Goal: Task Accomplishment & Management: Manage account settings

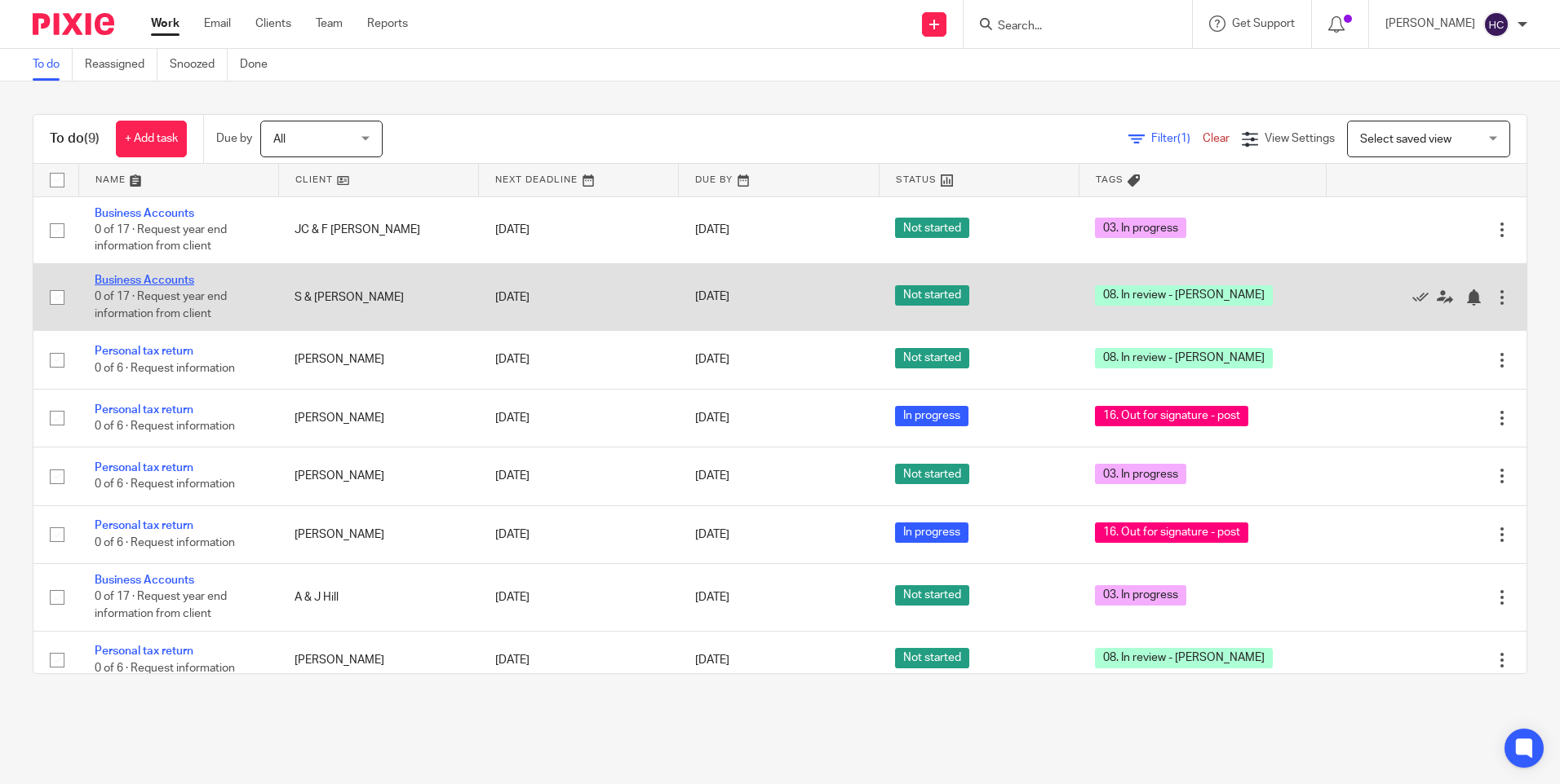
click at [144, 277] on link "Business Accounts" at bounding box center [145, 280] width 100 height 12
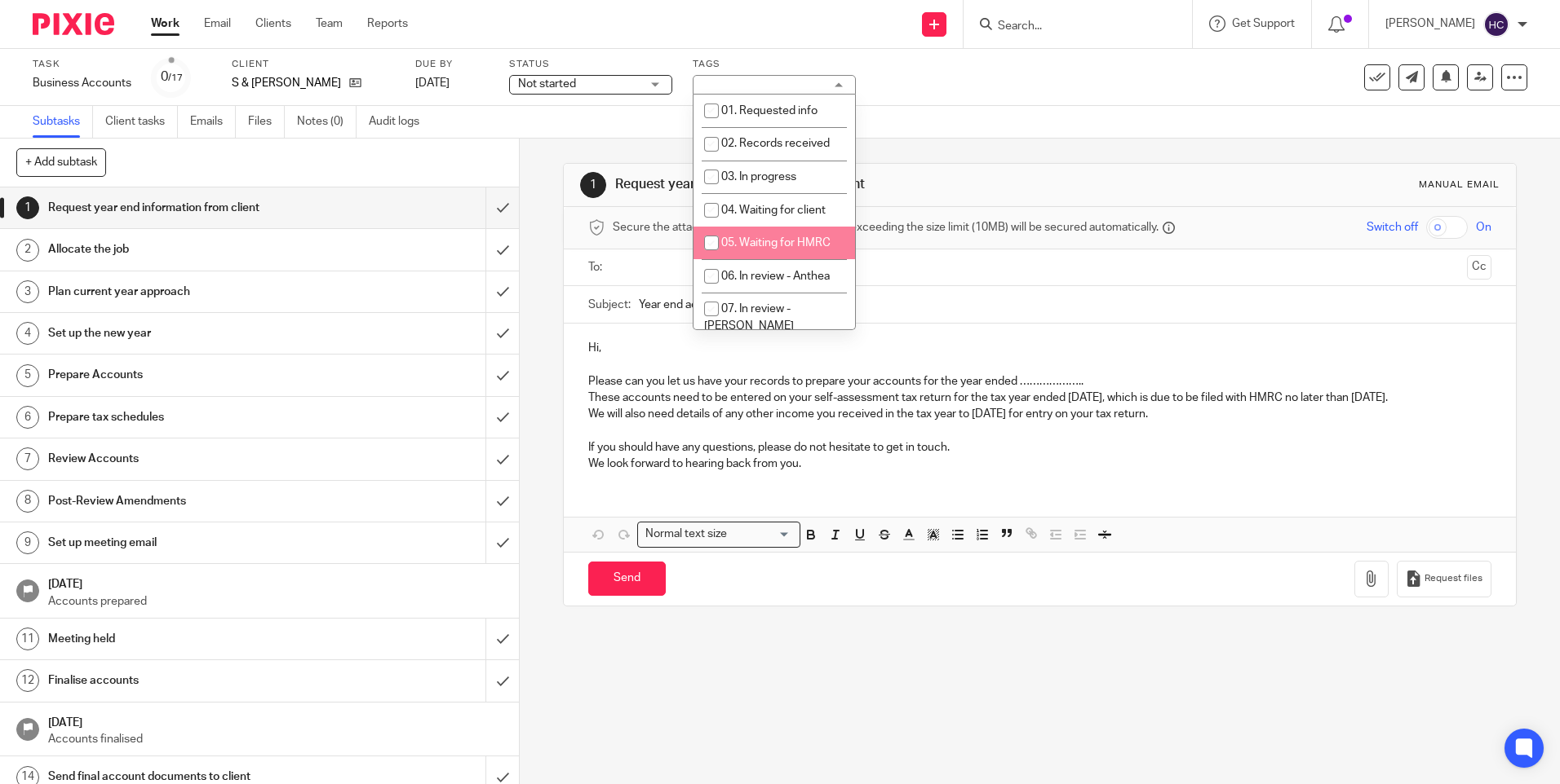
scroll to position [163, 0]
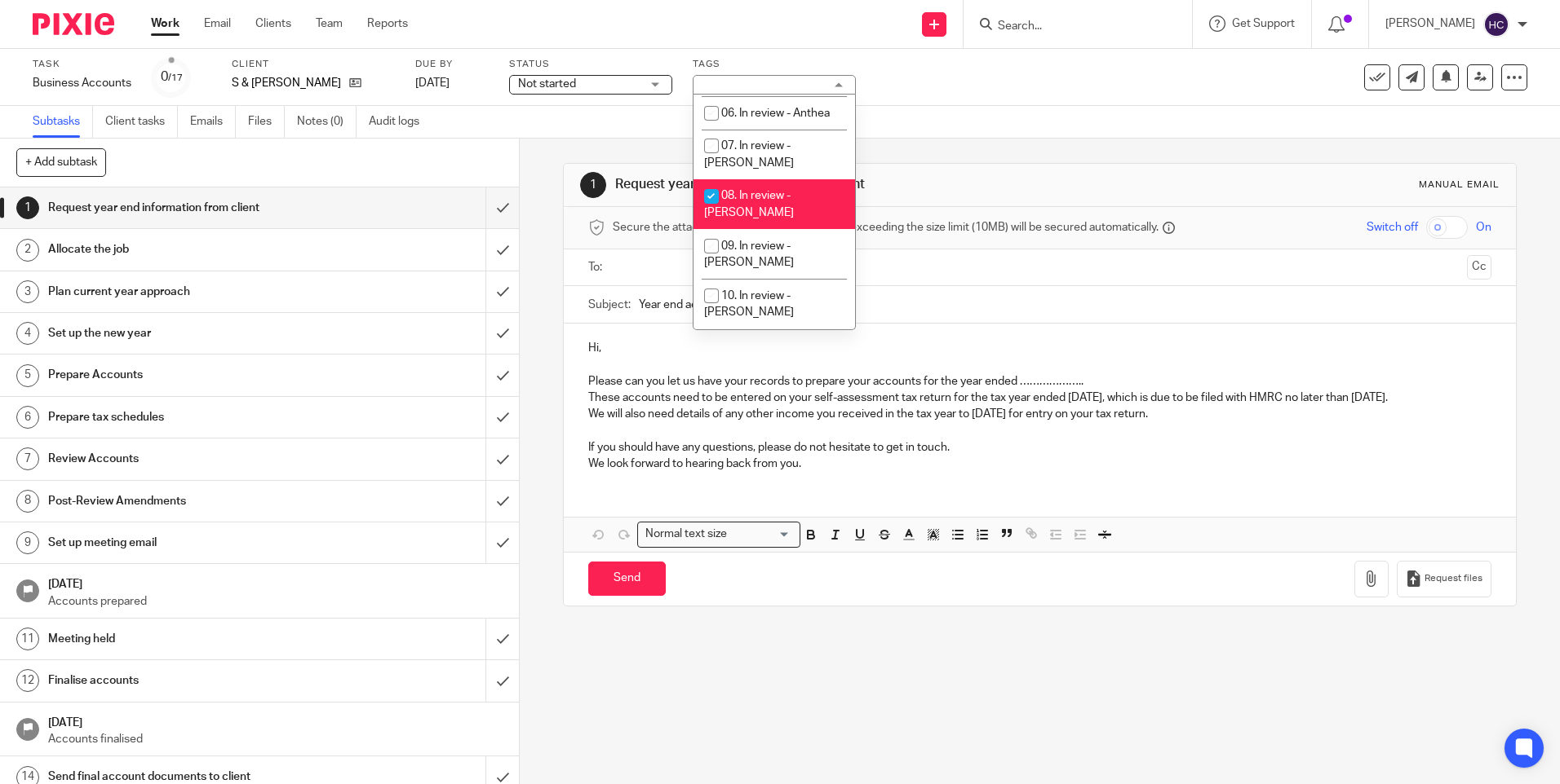
click at [760, 190] on span "08. In review - [PERSON_NAME]" at bounding box center [749, 204] width 90 height 28
checkbox input "false"
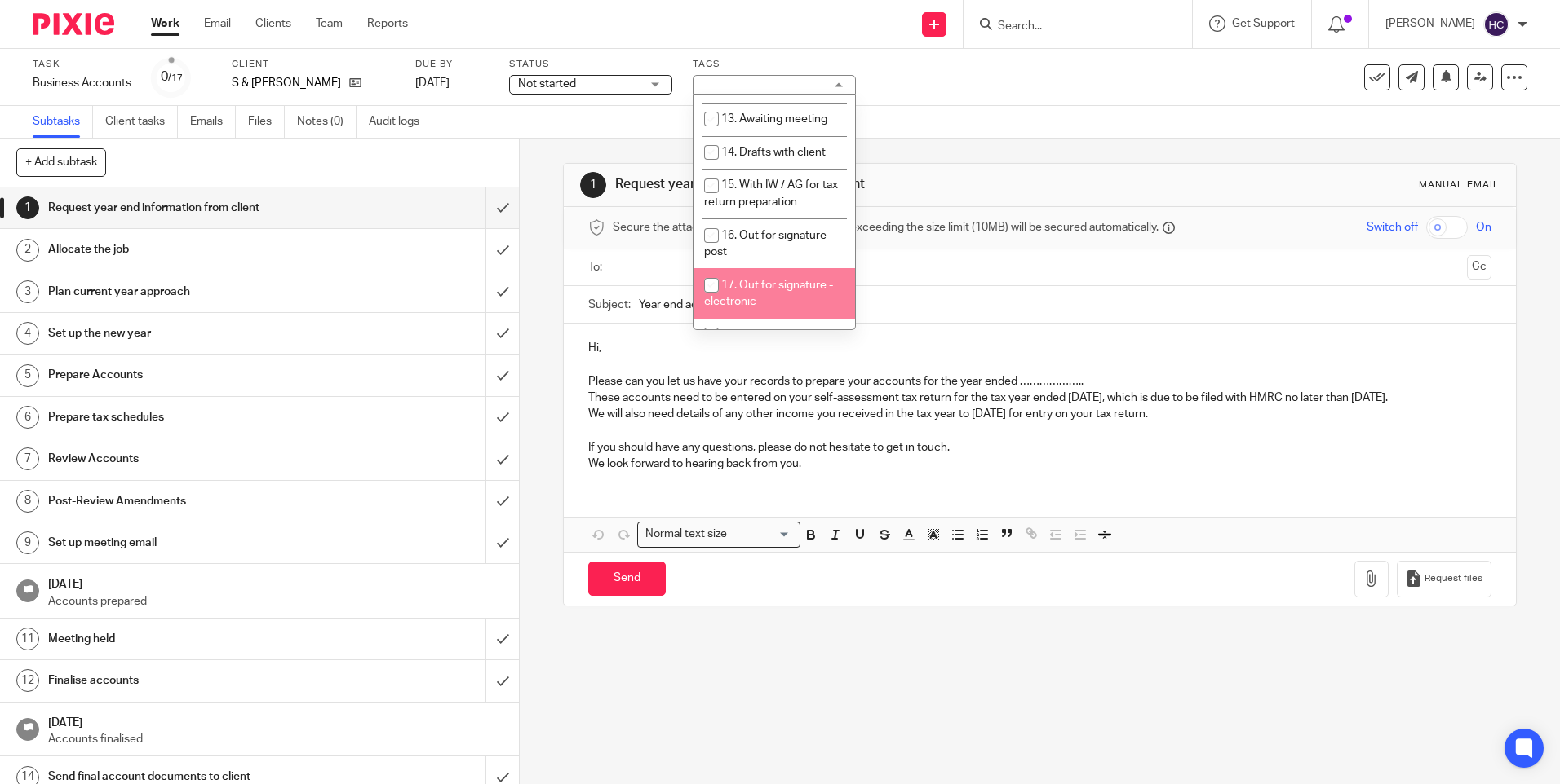
scroll to position [570, 0]
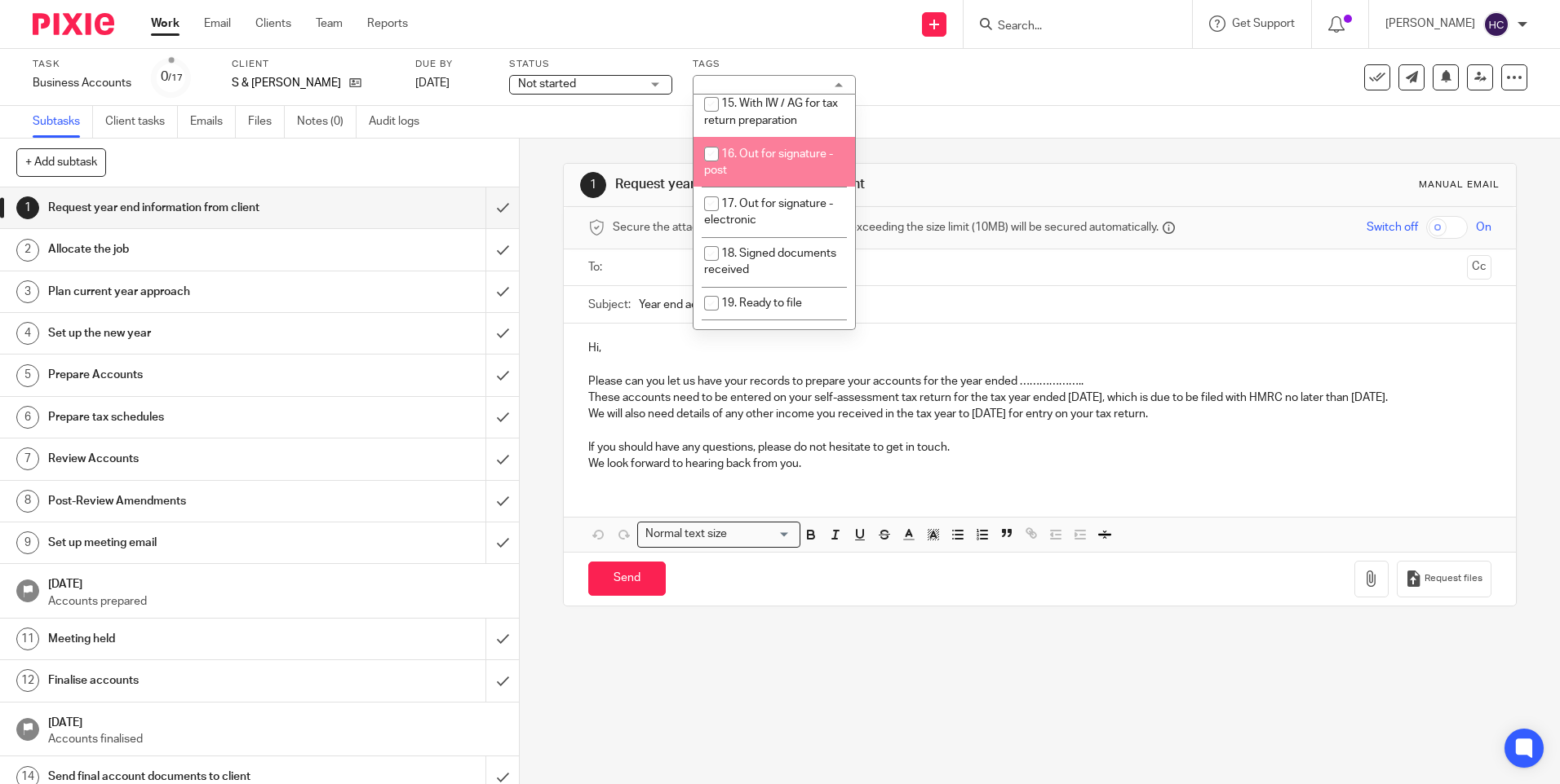
click at [752, 137] on li "16. Out for signature - post" at bounding box center [774, 162] width 162 height 50
checkbox input "true"
click at [659, 80] on div "Not started Not started" at bounding box center [590, 85] width 163 height 20
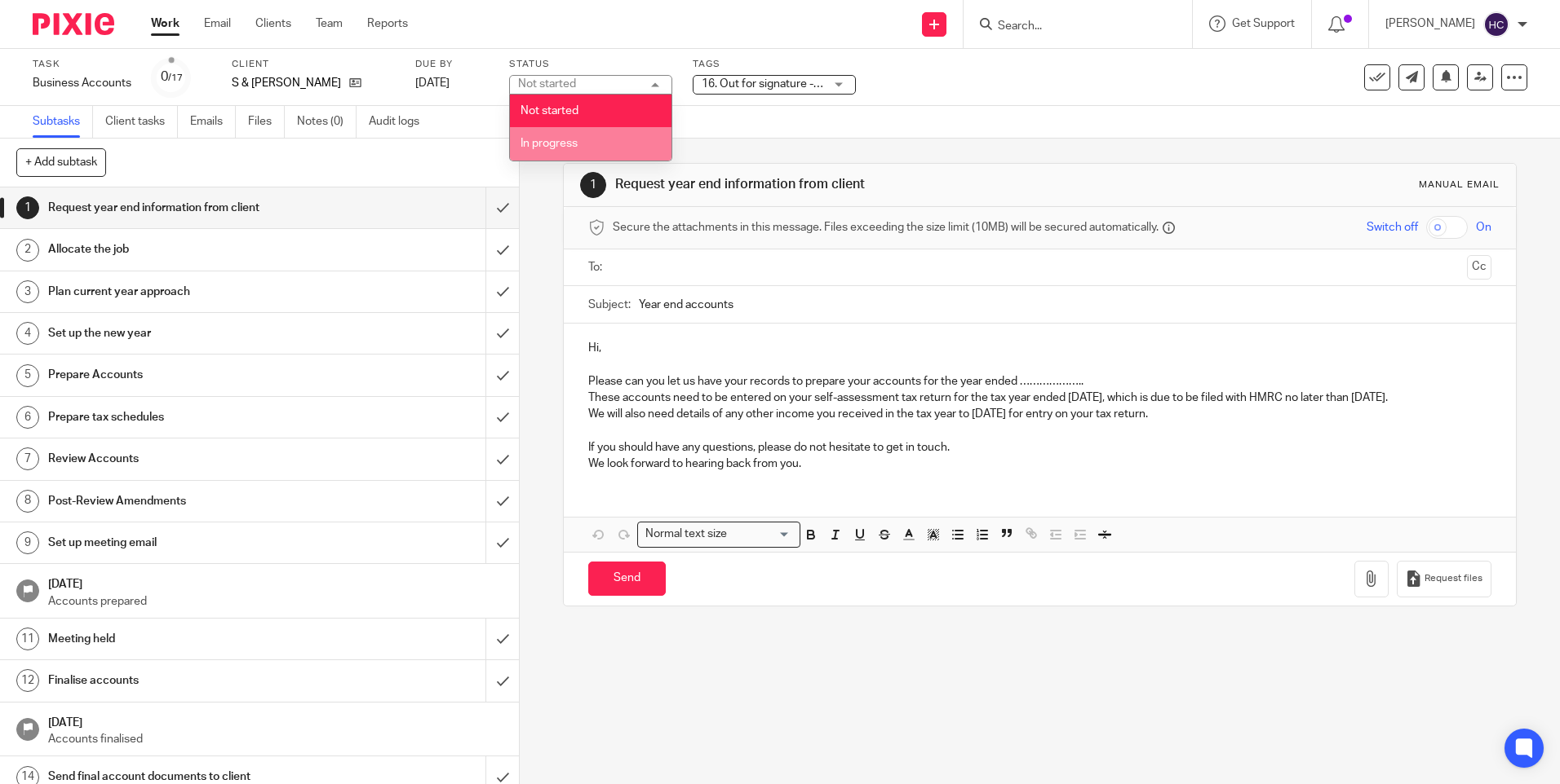
click at [615, 133] on li "In progress" at bounding box center [590, 144] width 162 height 33
click at [1032, 92] on div "Task Business Accounts Save Business Accounts 0 /17 Client S & D Wright Due by …" at bounding box center [655, 77] width 1245 height 39
click at [172, 23] on link "Work" at bounding box center [165, 24] width 28 height 17
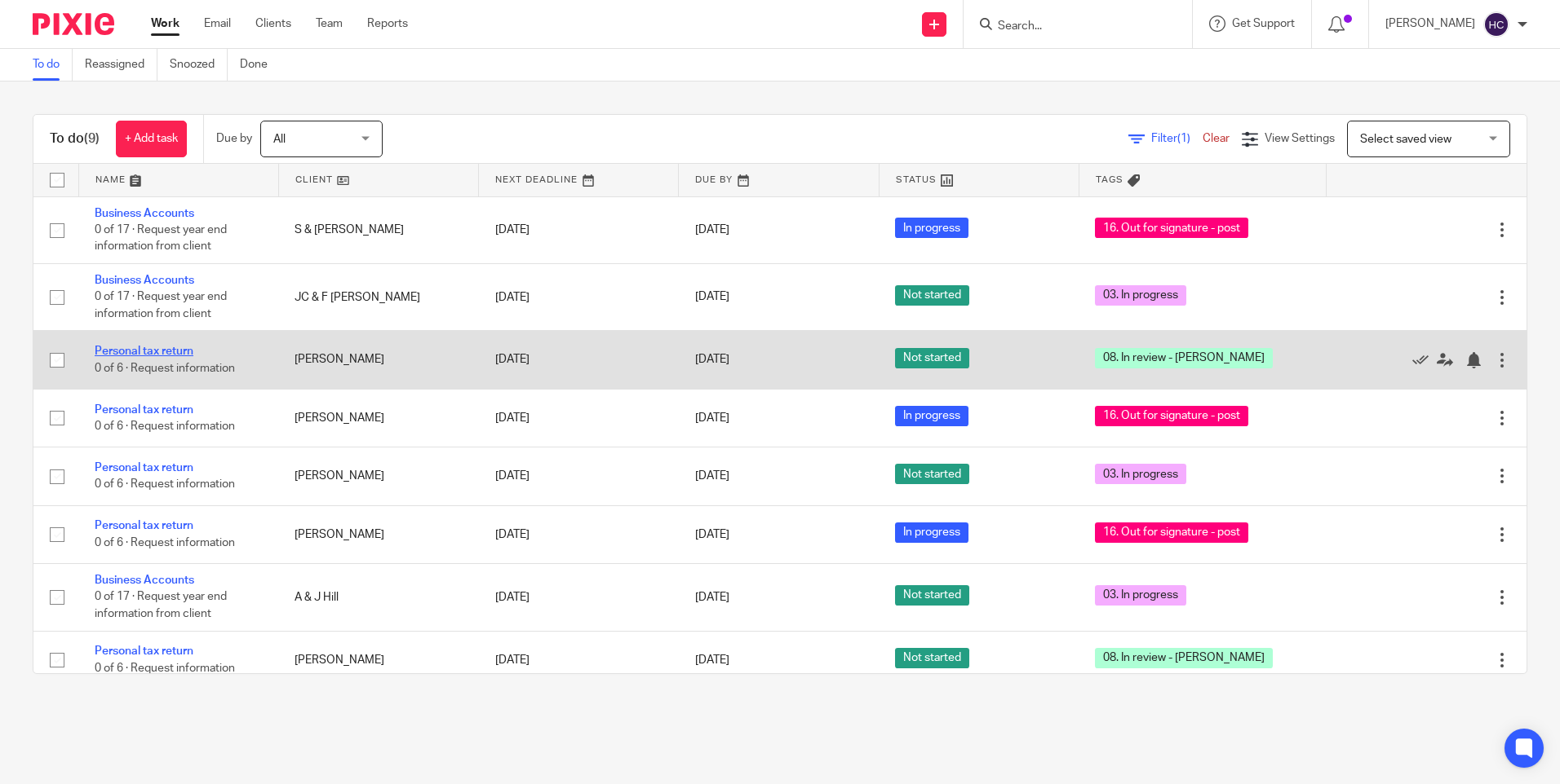
click at [160, 355] on link "Personal tax return" at bounding box center [144, 352] width 99 height 12
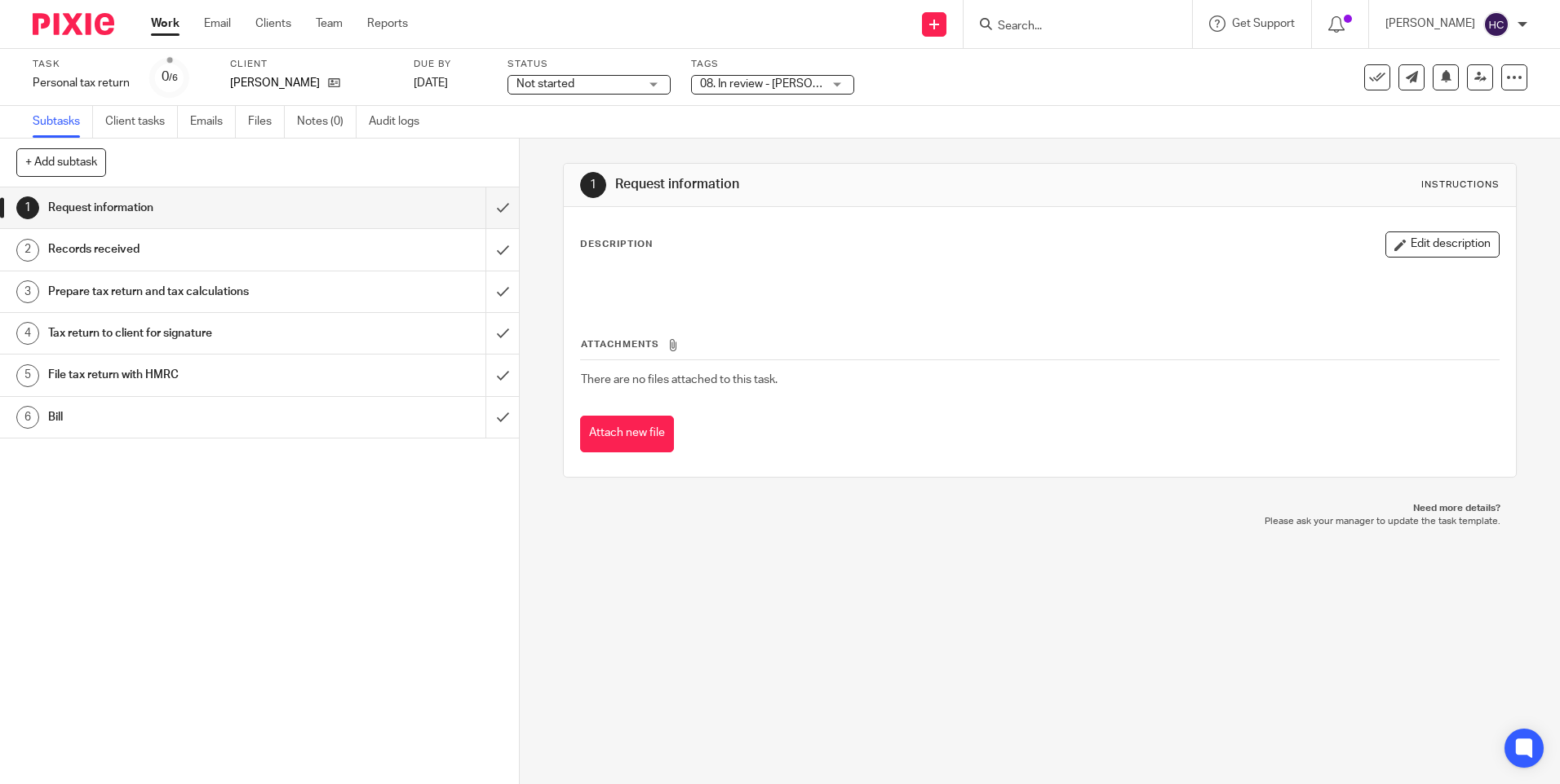
click at [777, 90] on span "08. In review - [PERSON_NAME]" at bounding box center [761, 83] width 123 height 17
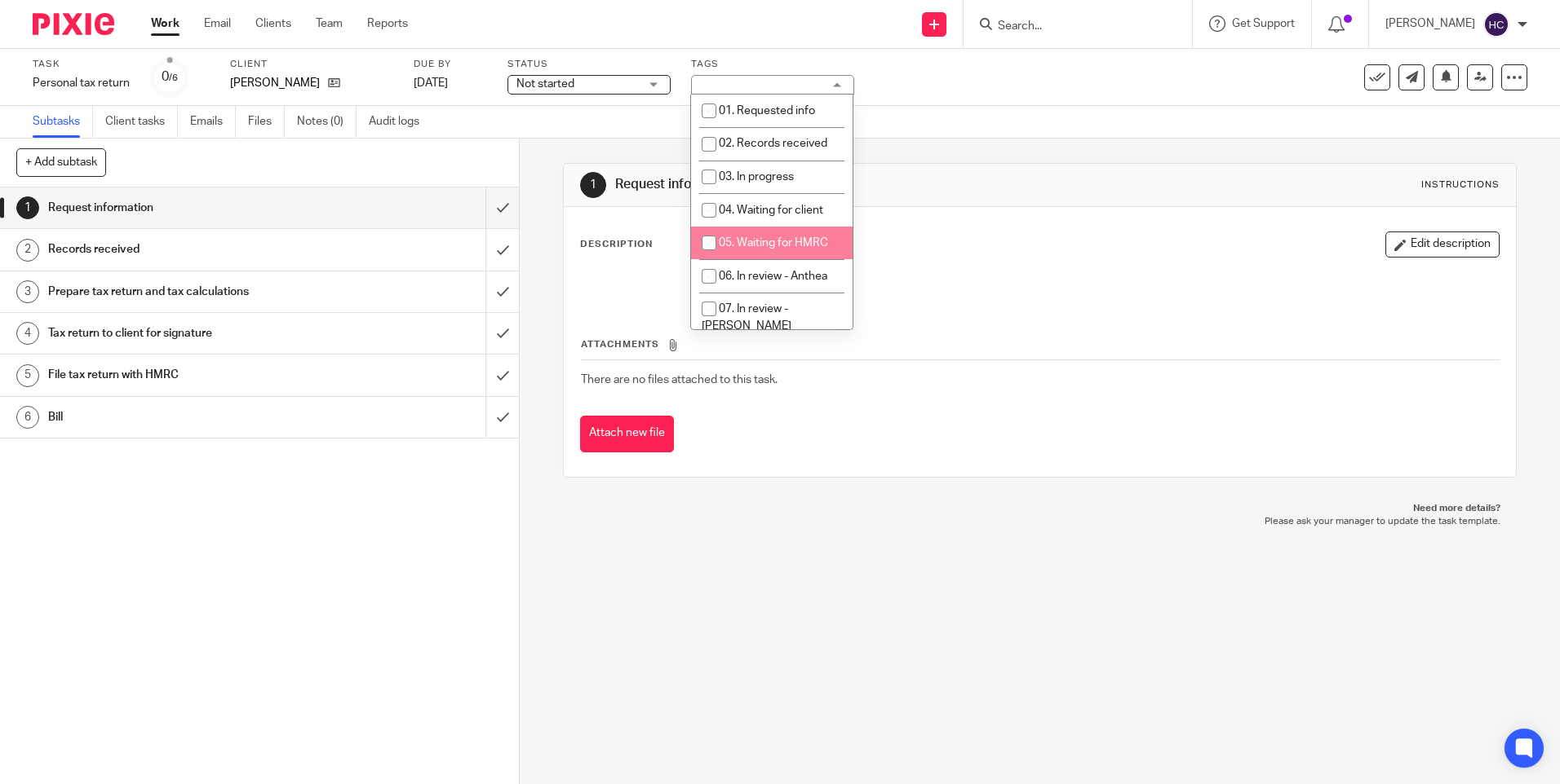
scroll to position [163, 0]
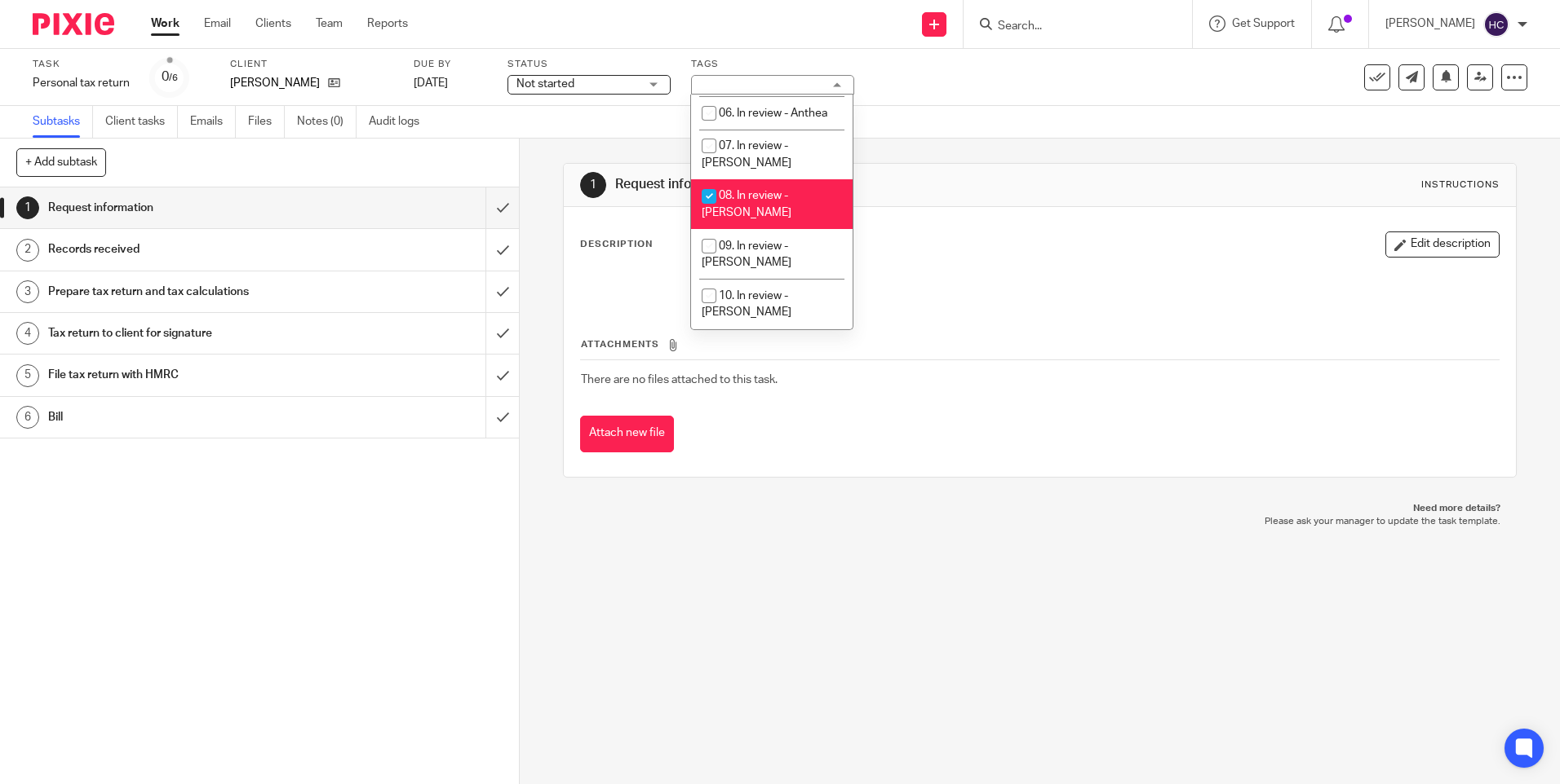
click at [750, 179] on li "08. In review - [PERSON_NAME]" at bounding box center [772, 204] width 162 height 50
checkbox input "false"
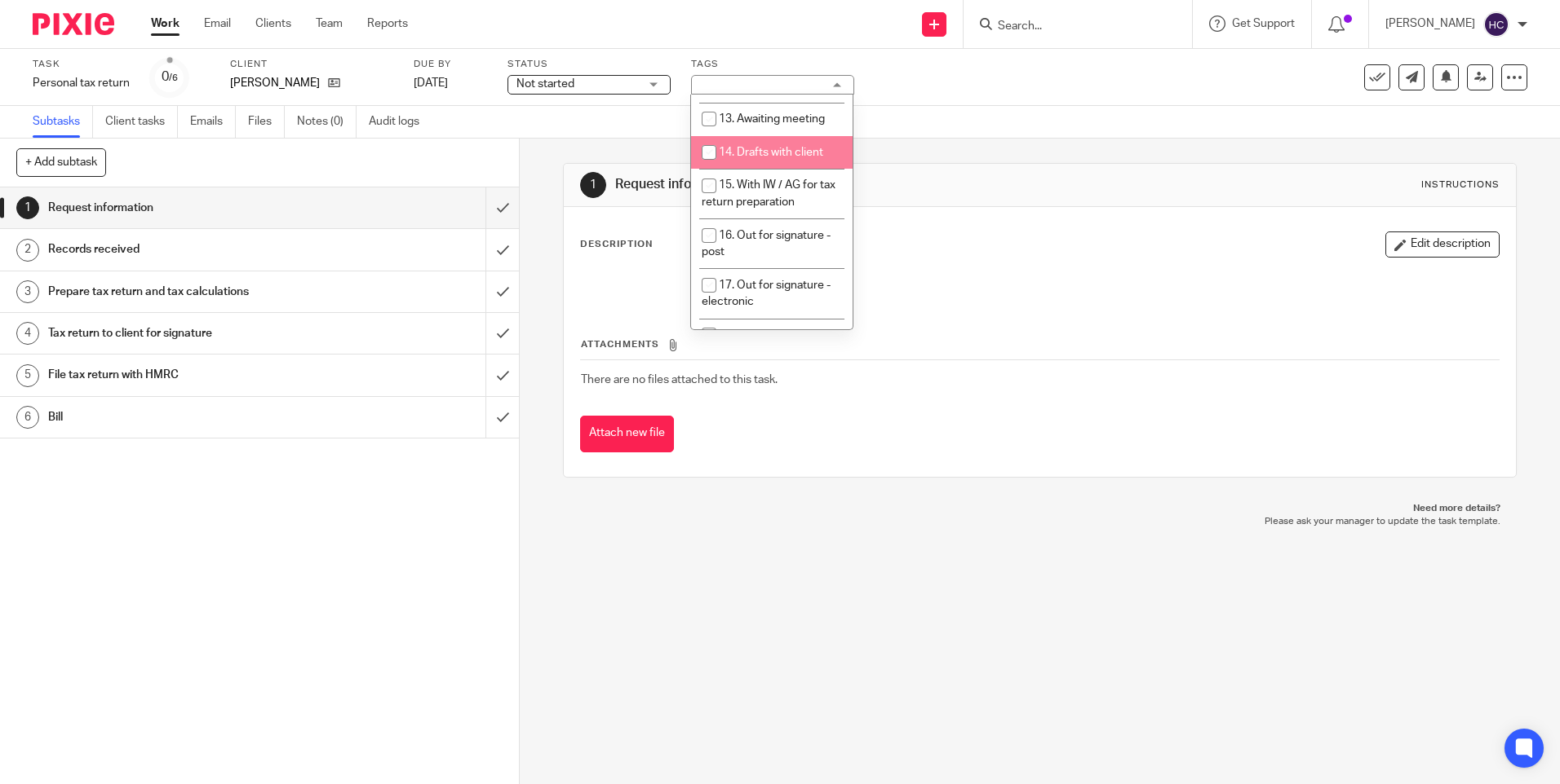
scroll to position [570, 0]
click at [795, 137] on li "16. Out for signature - post" at bounding box center [772, 162] width 162 height 50
checkbox input "true"
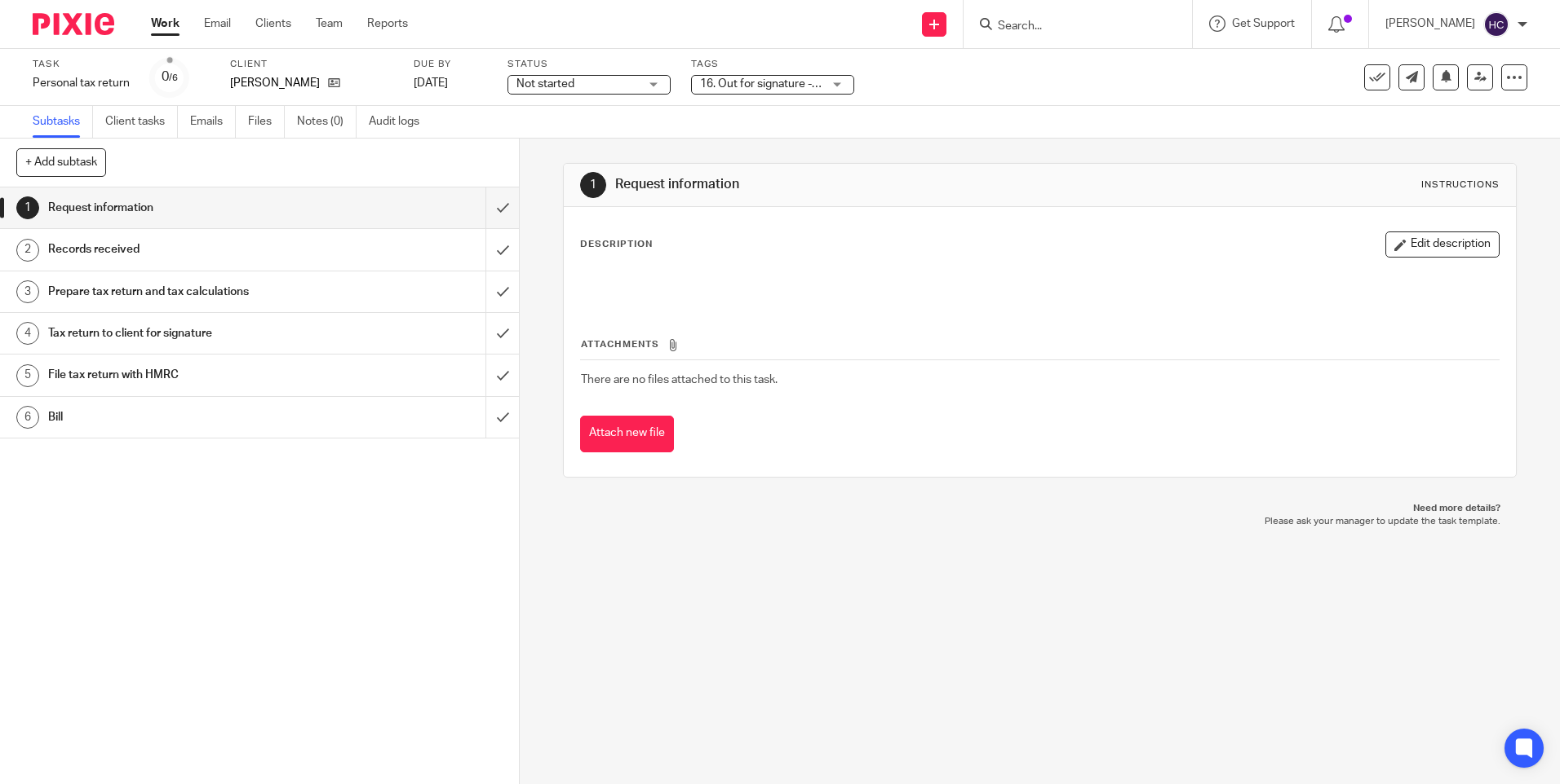
click at [649, 83] on div "Not started Not started" at bounding box center [589, 85] width 163 height 20
click at [620, 148] on li "In progress" at bounding box center [588, 144] width 162 height 33
click at [161, 31] on link "Work" at bounding box center [165, 24] width 28 height 17
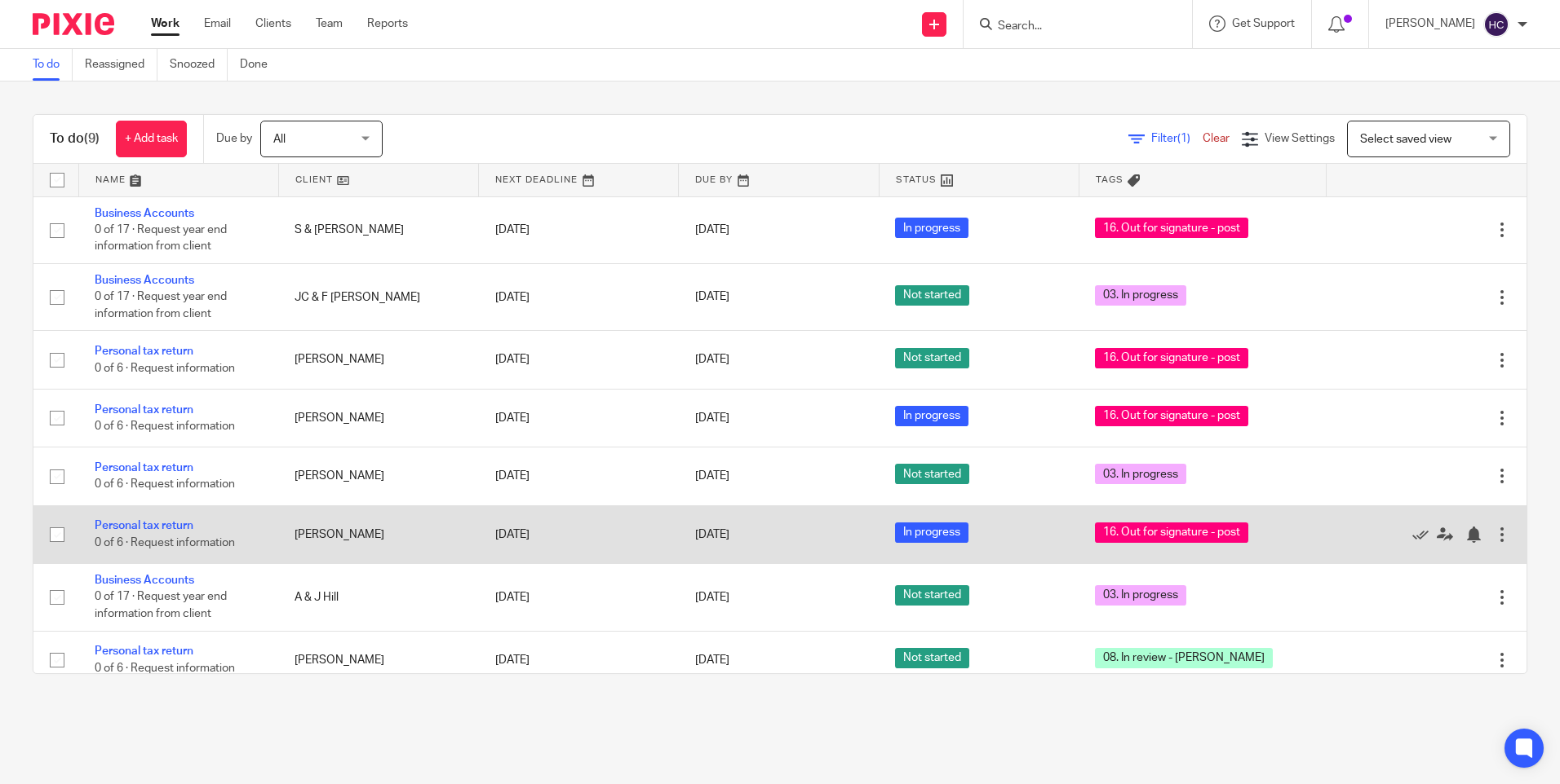
scroll to position [74, 0]
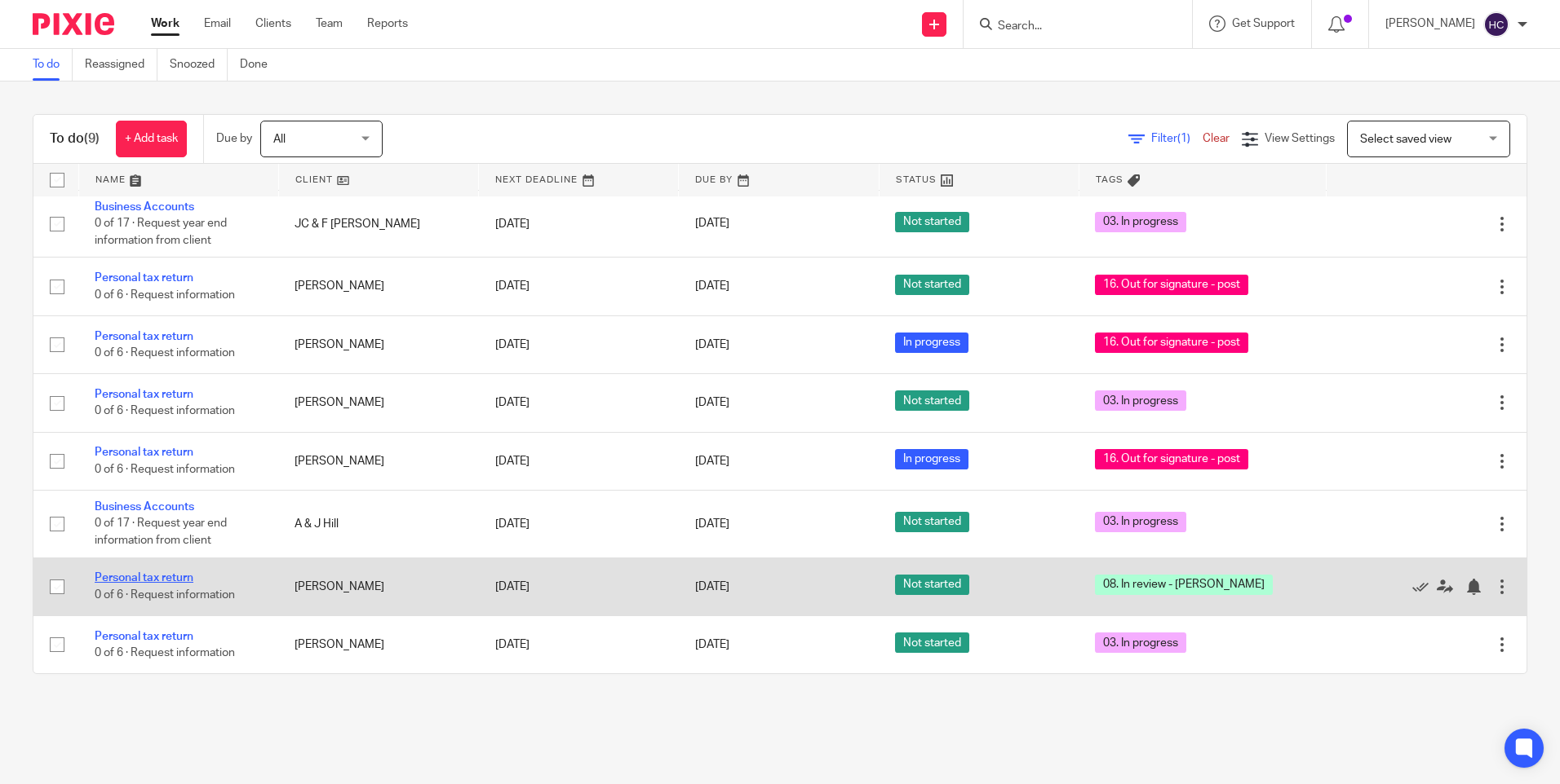
click at [149, 576] on link "Personal tax return" at bounding box center [144, 578] width 99 height 12
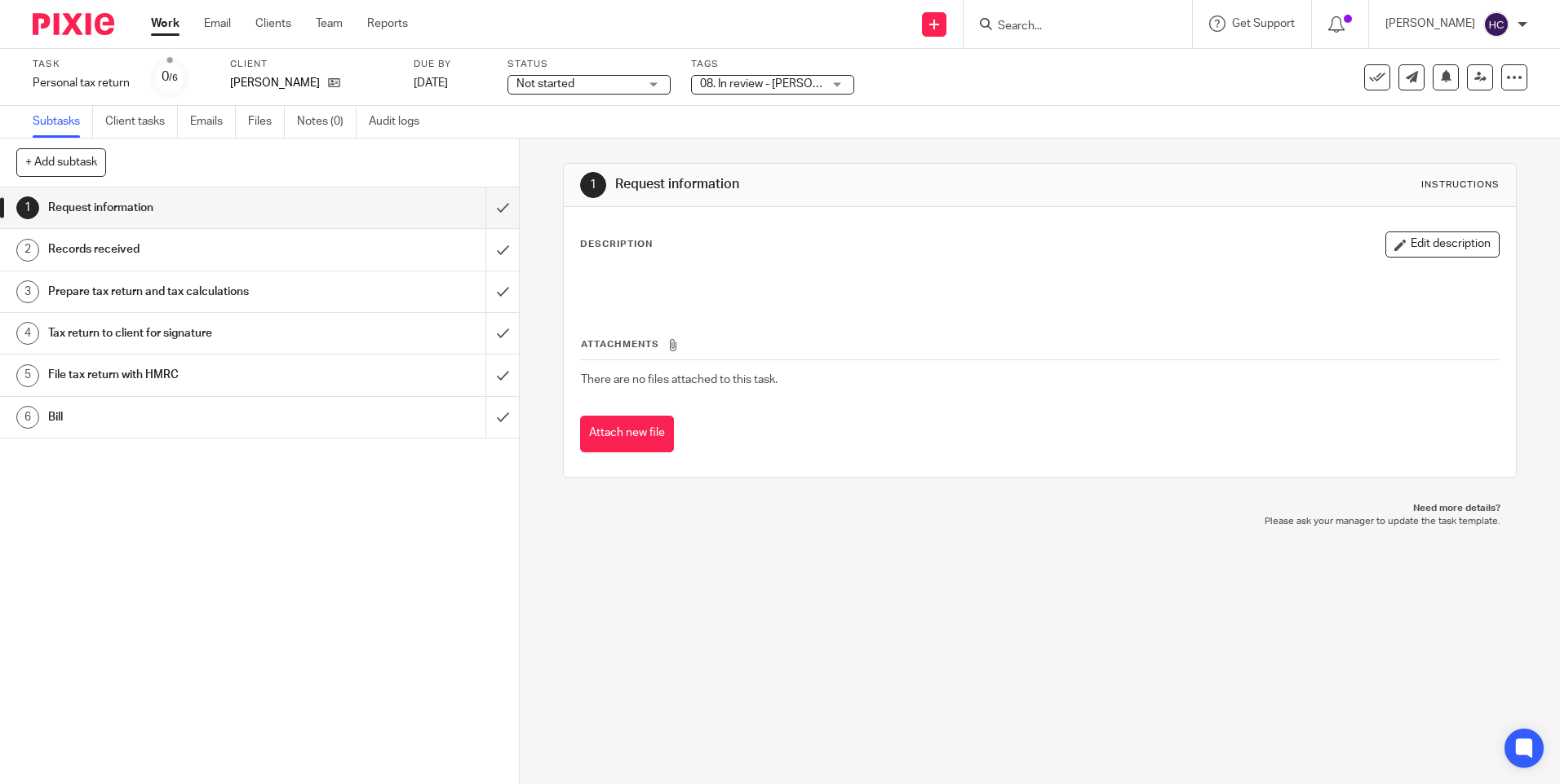
click at [809, 83] on span "08. In review - [PERSON_NAME]" at bounding box center [761, 83] width 123 height 17
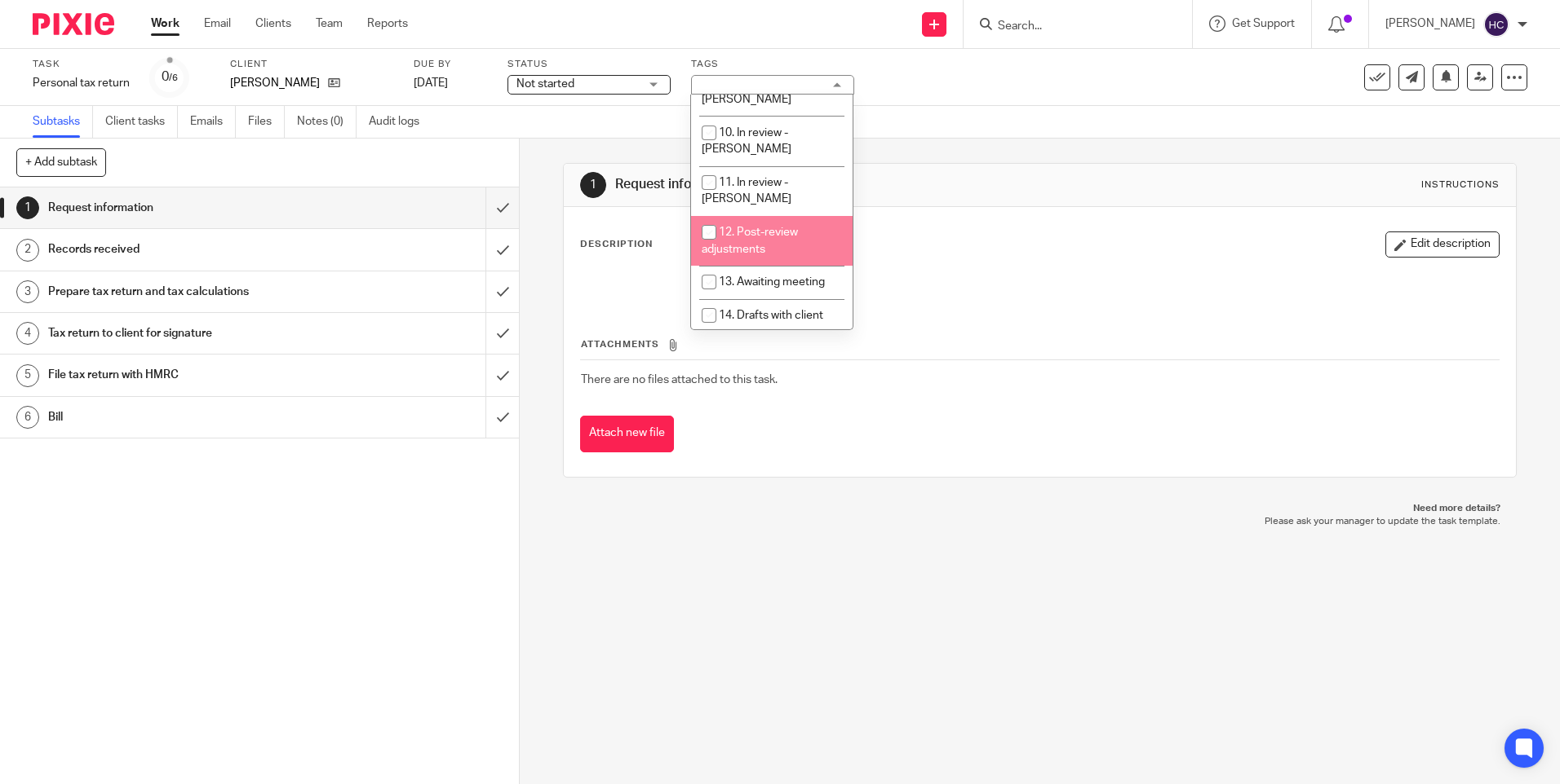
scroll to position [245, 0]
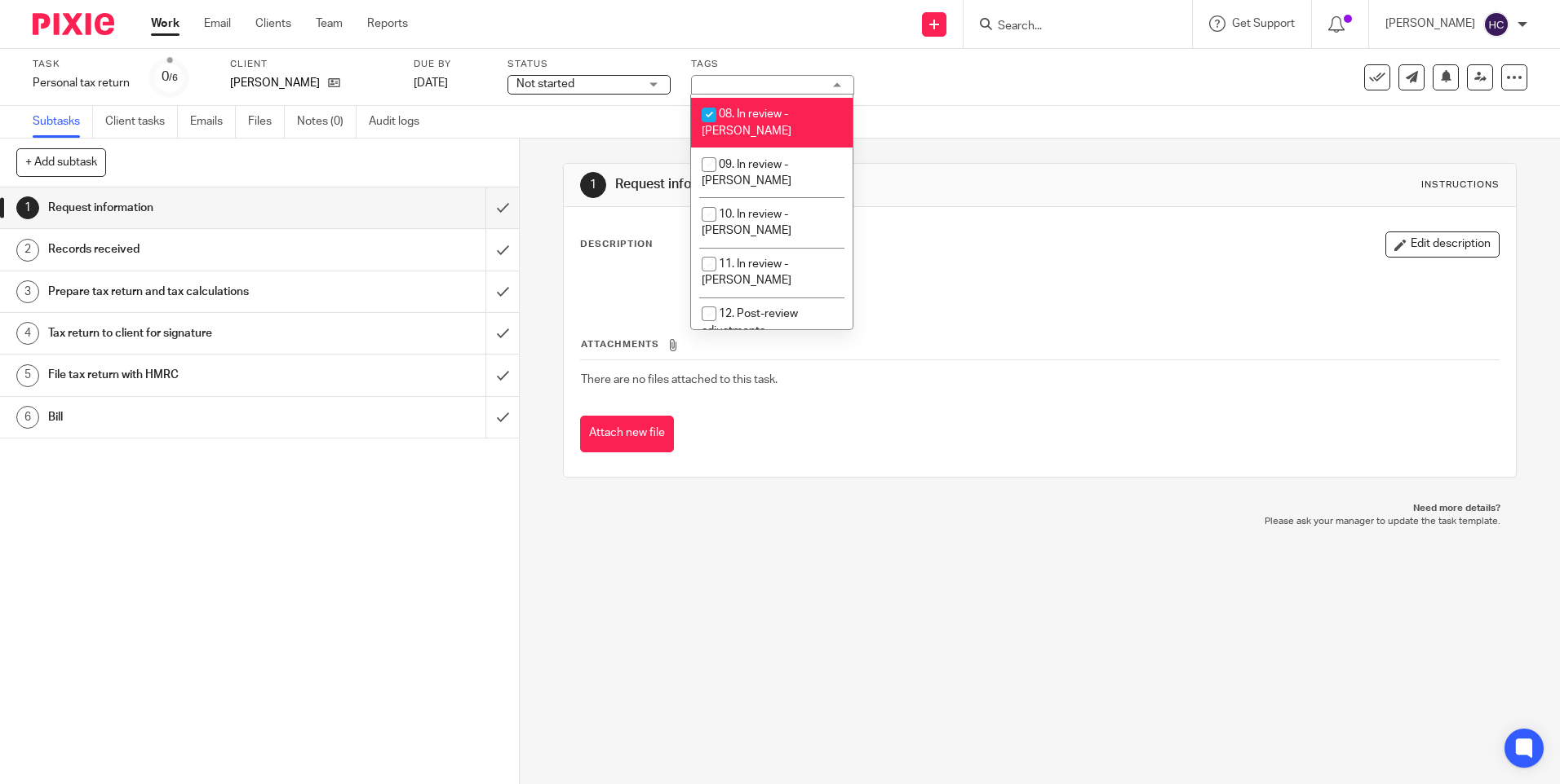
click at [774, 109] on span "08. In review - [PERSON_NAME]" at bounding box center [747, 122] width 90 height 28
checkbox input "false"
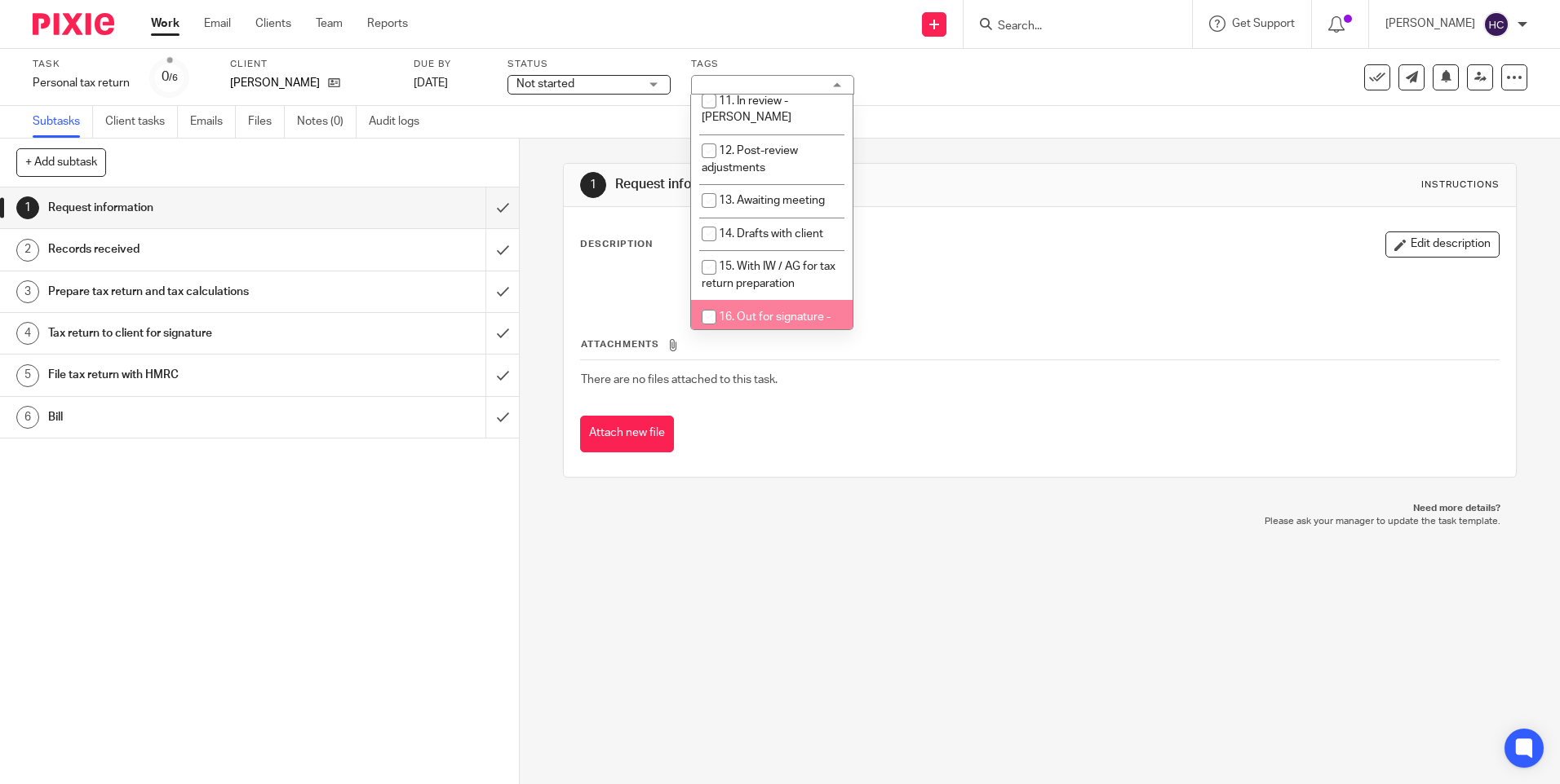
scroll to position [489, 0]
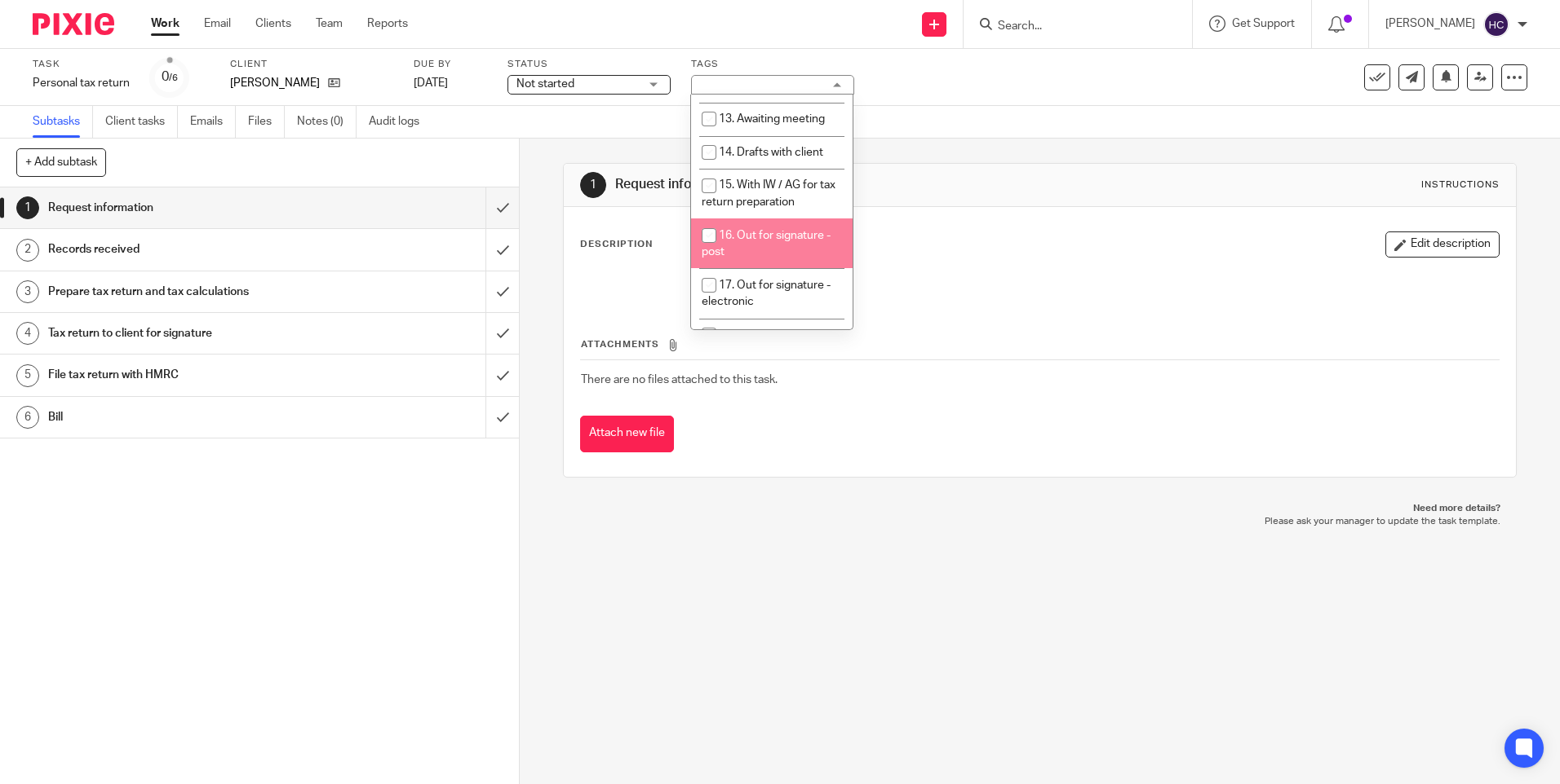
click at [784, 230] on span "16. Out for signature - post" at bounding box center [766, 244] width 128 height 28
checkbox input "true"
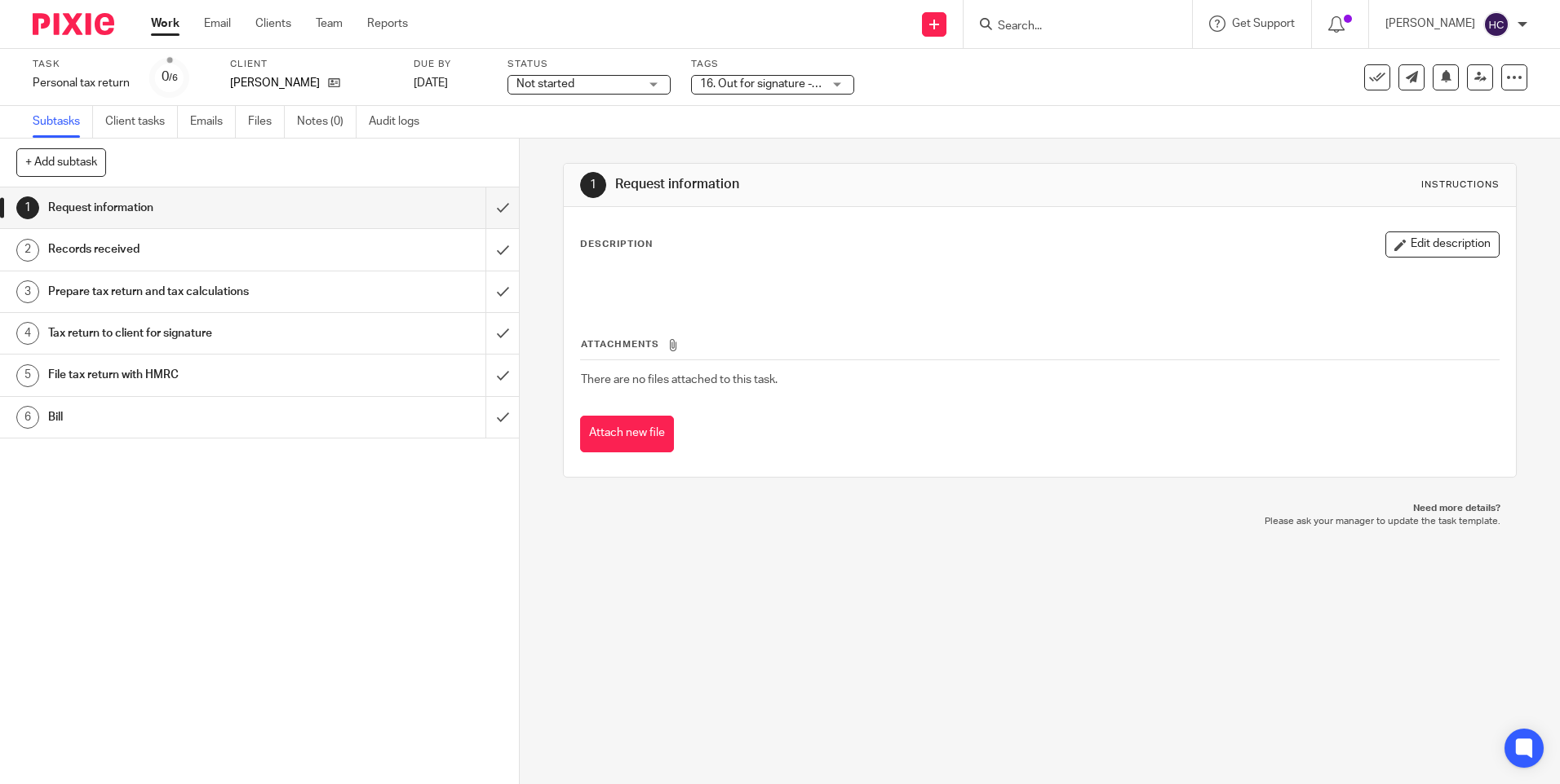
click at [656, 83] on div "Not started Not started" at bounding box center [589, 85] width 163 height 20
click at [622, 141] on li "In progress" at bounding box center [588, 144] width 162 height 33
click at [1024, 106] on div "Subtasks Client tasks Emails Files Notes (0) Audit logs" at bounding box center [780, 122] width 1560 height 32
click at [167, 21] on link "Work" at bounding box center [165, 24] width 28 height 17
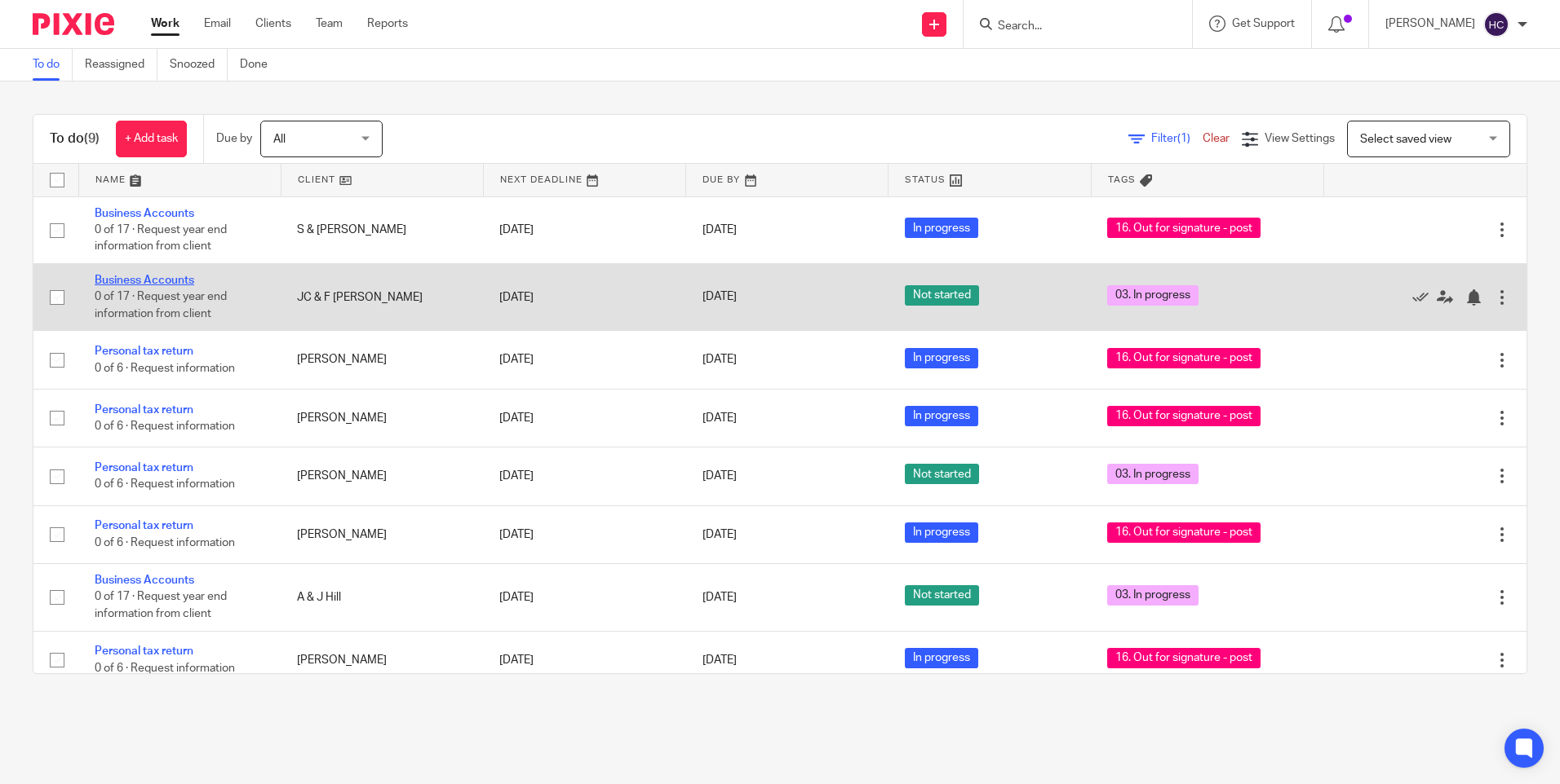
click at [114, 284] on link "Business Accounts" at bounding box center [145, 280] width 100 height 12
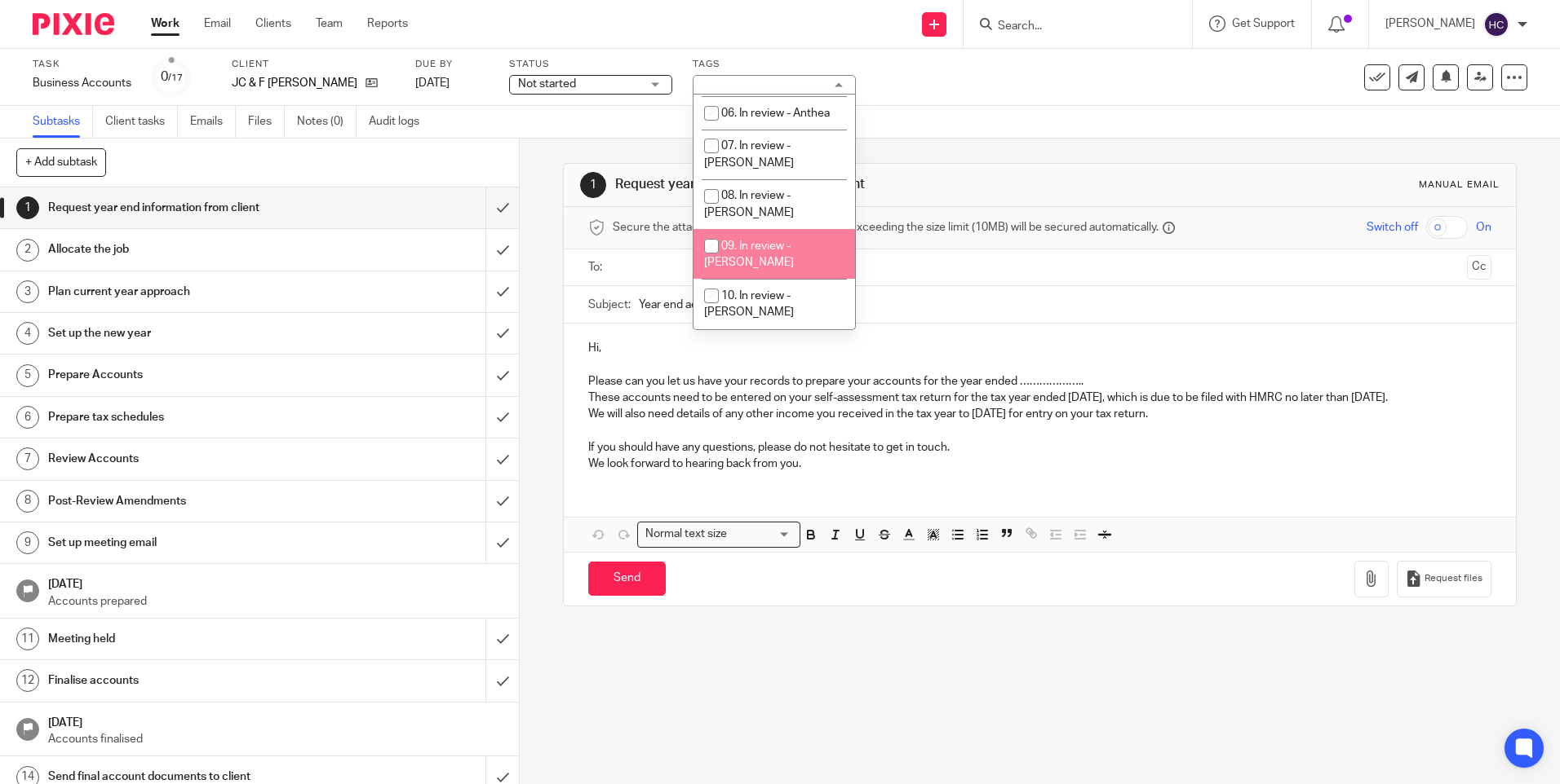
scroll to position [245, 0]
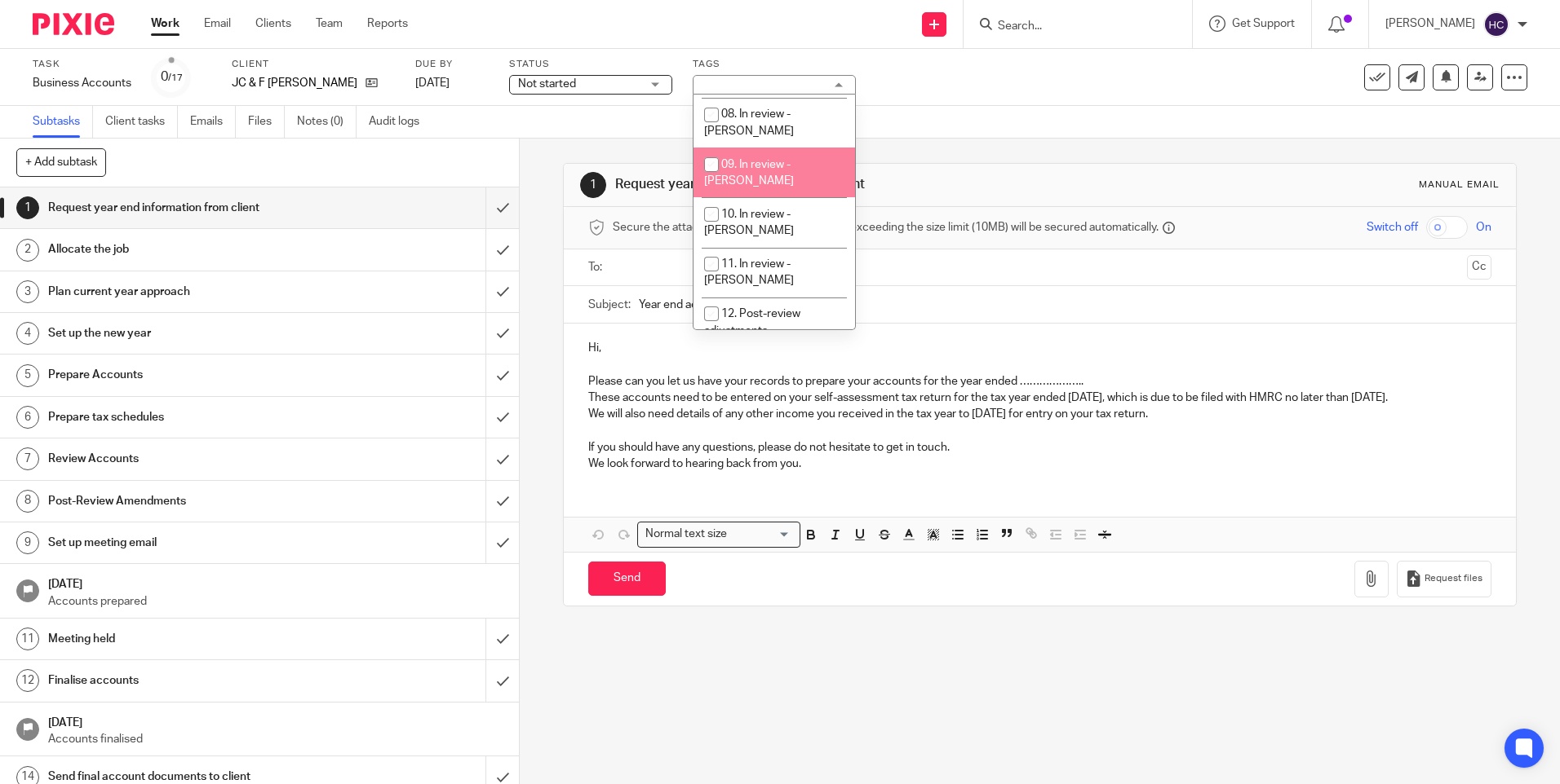
click at [629, 95] on div "Status Not started Not started Not started In progress 1" at bounding box center [590, 77] width 163 height 39
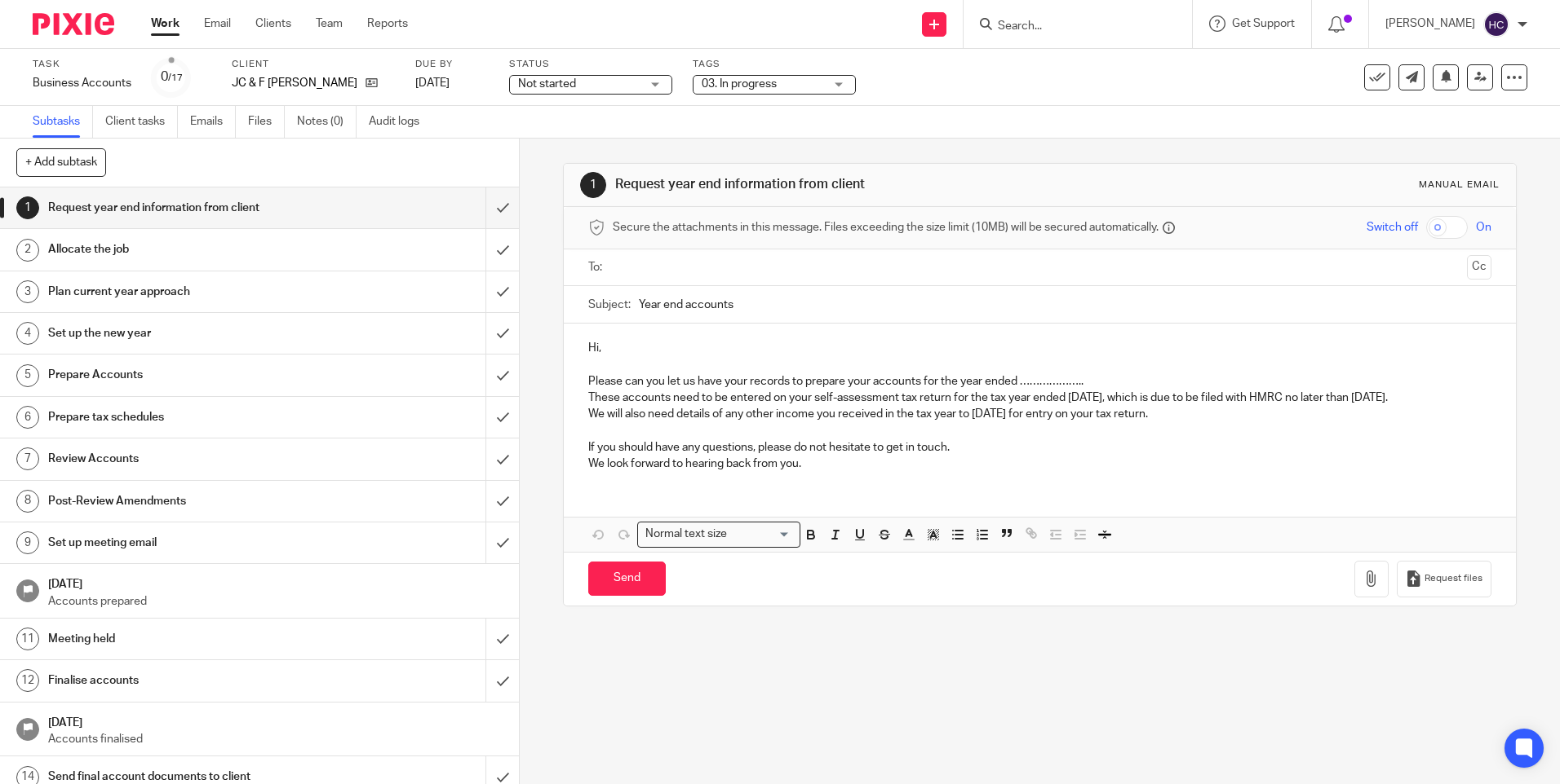
click at [629, 88] on span "Not started" at bounding box center [579, 83] width 123 height 17
click at [593, 148] on li "In progress" at bounding box center [590, 144] width 162 height 33
click at [991, 105] on div "Task Business Accounts Save Business Accounts 0 /17 Client JC & F Ashworth Due …" at bounding box center [780, 77] width 1560 height 57
click at [168, 31] on link "Work" at bounding box center [165, 24] width 28 height 17
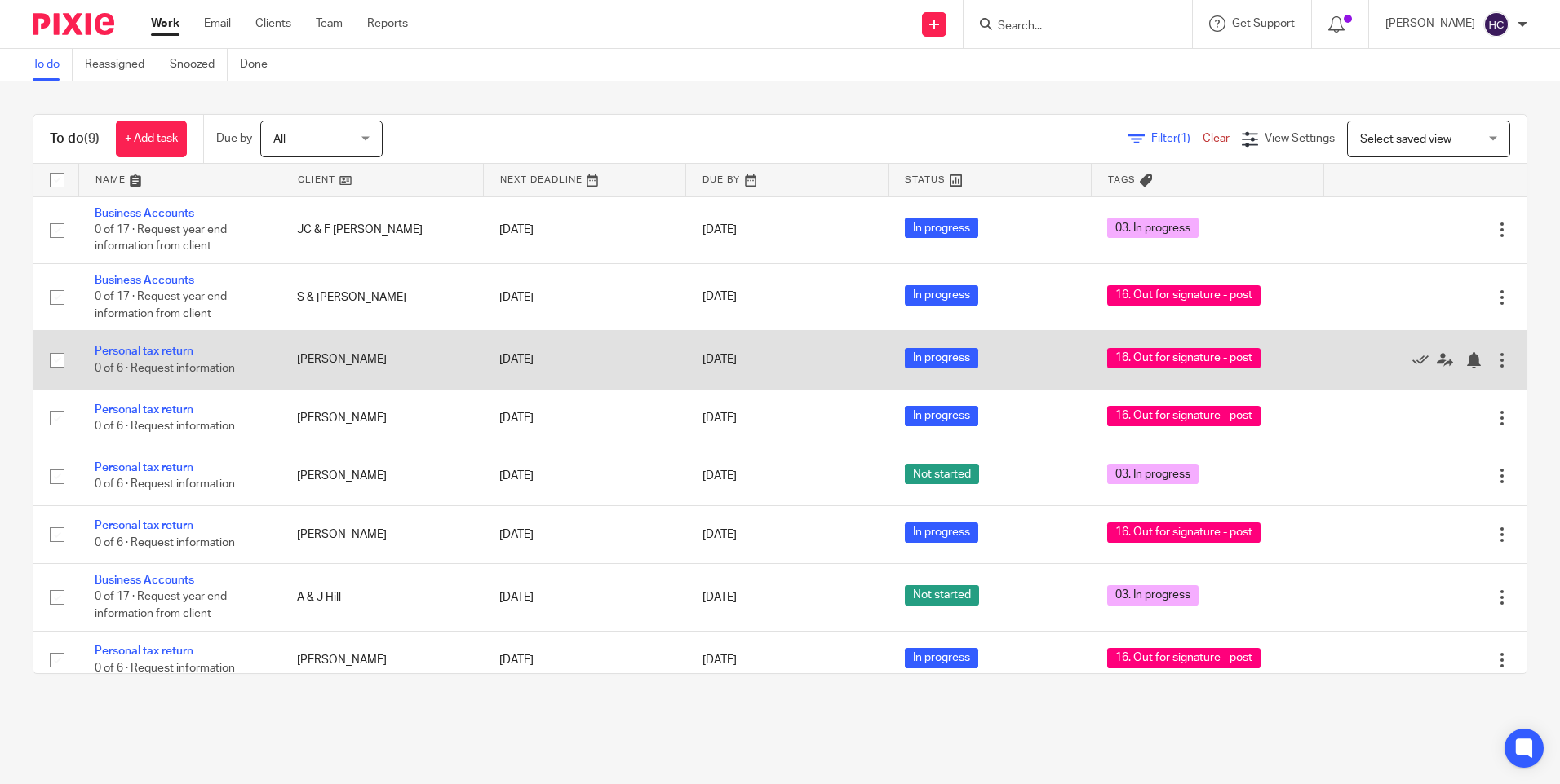
click at [160, 344] on td "Personal tax return 0 of 6 · Request information" at bounding box center [179, 360] width 202 height 58
click at [160, 347] on link "Personal tax return" at bounding box center [144, 352] width 99 height 12
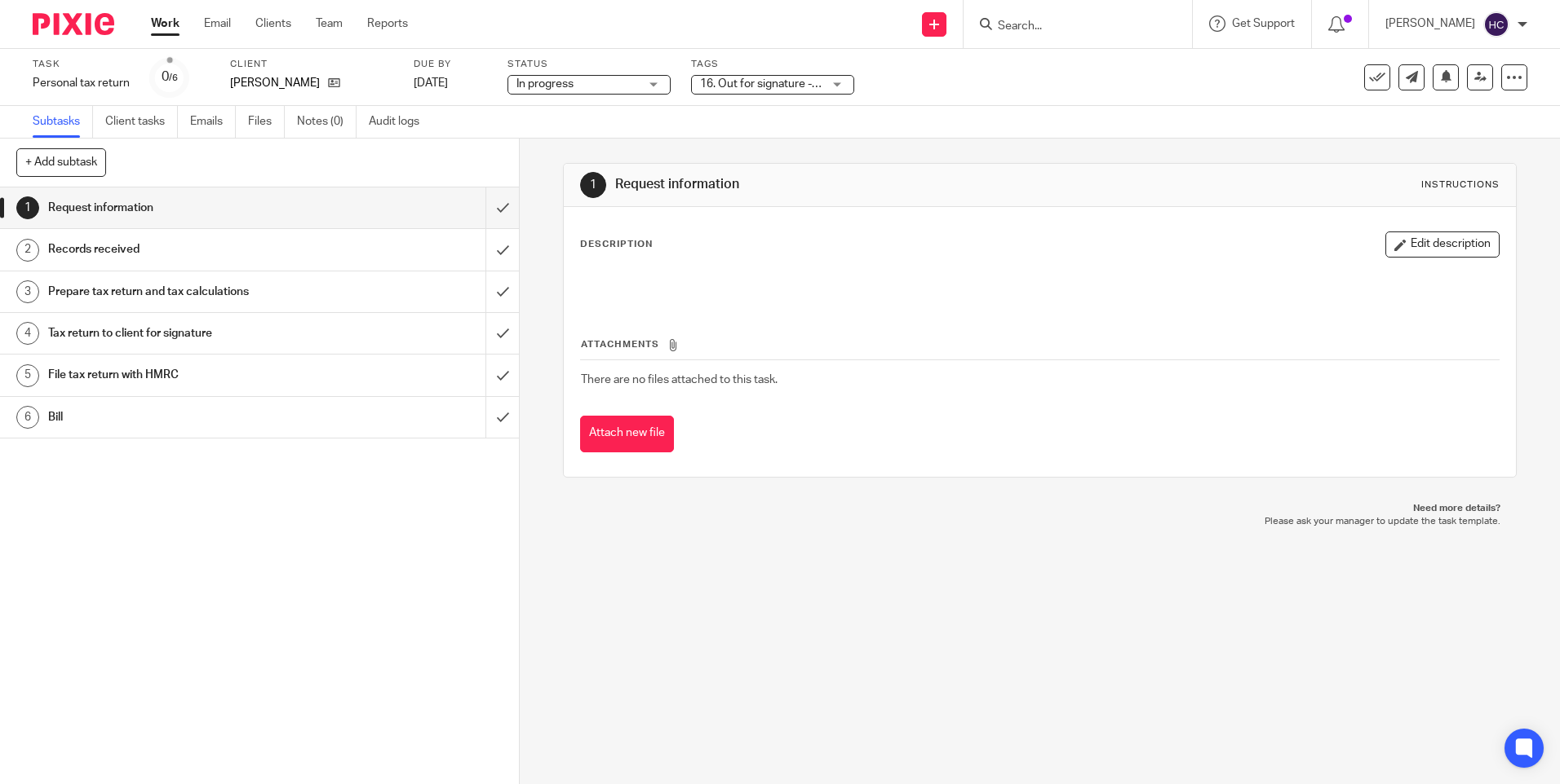
click at [770, 70] on label "Tags" at bounding box center [773, 64] width 163 height 13
click at [784, 80] on span "16. Out for signature - post" at bounding box center [769, 84] width 137 height 12
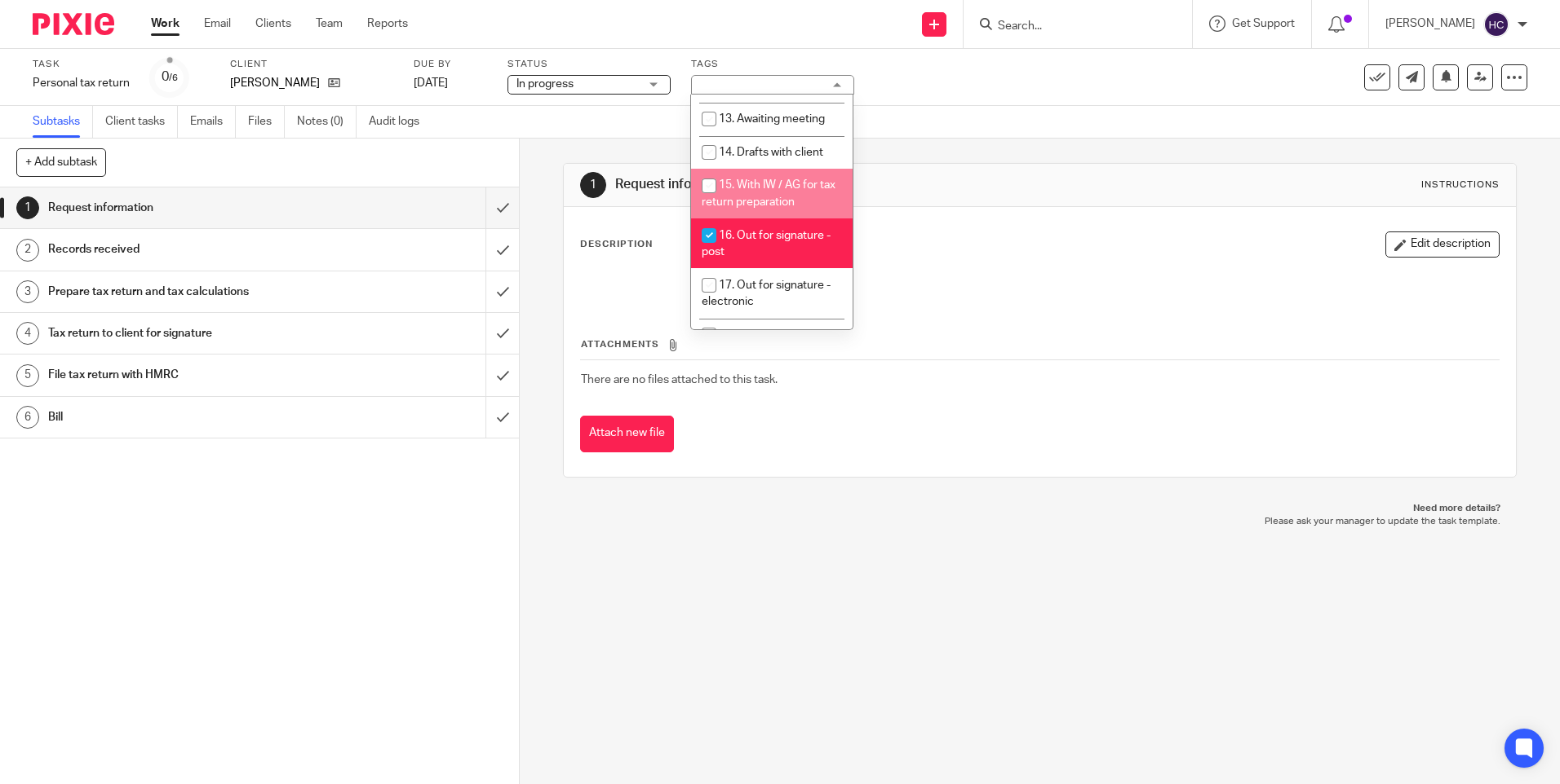
scroll to position [408, 0]
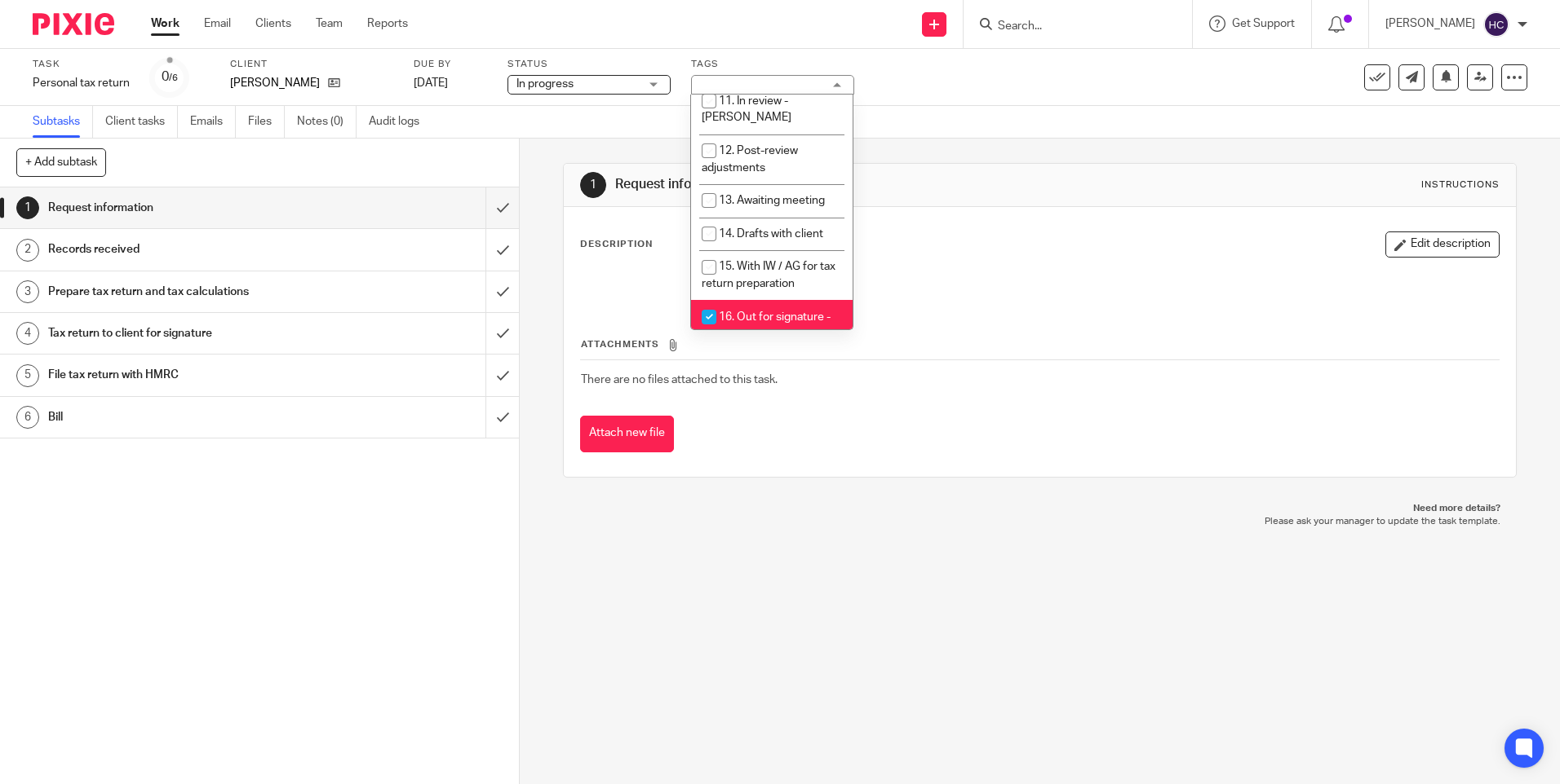
click at [784, 312] on span "16. Out for signature - post" at bounding box center [766, 325] width 128 height 28
checkbox input "false"
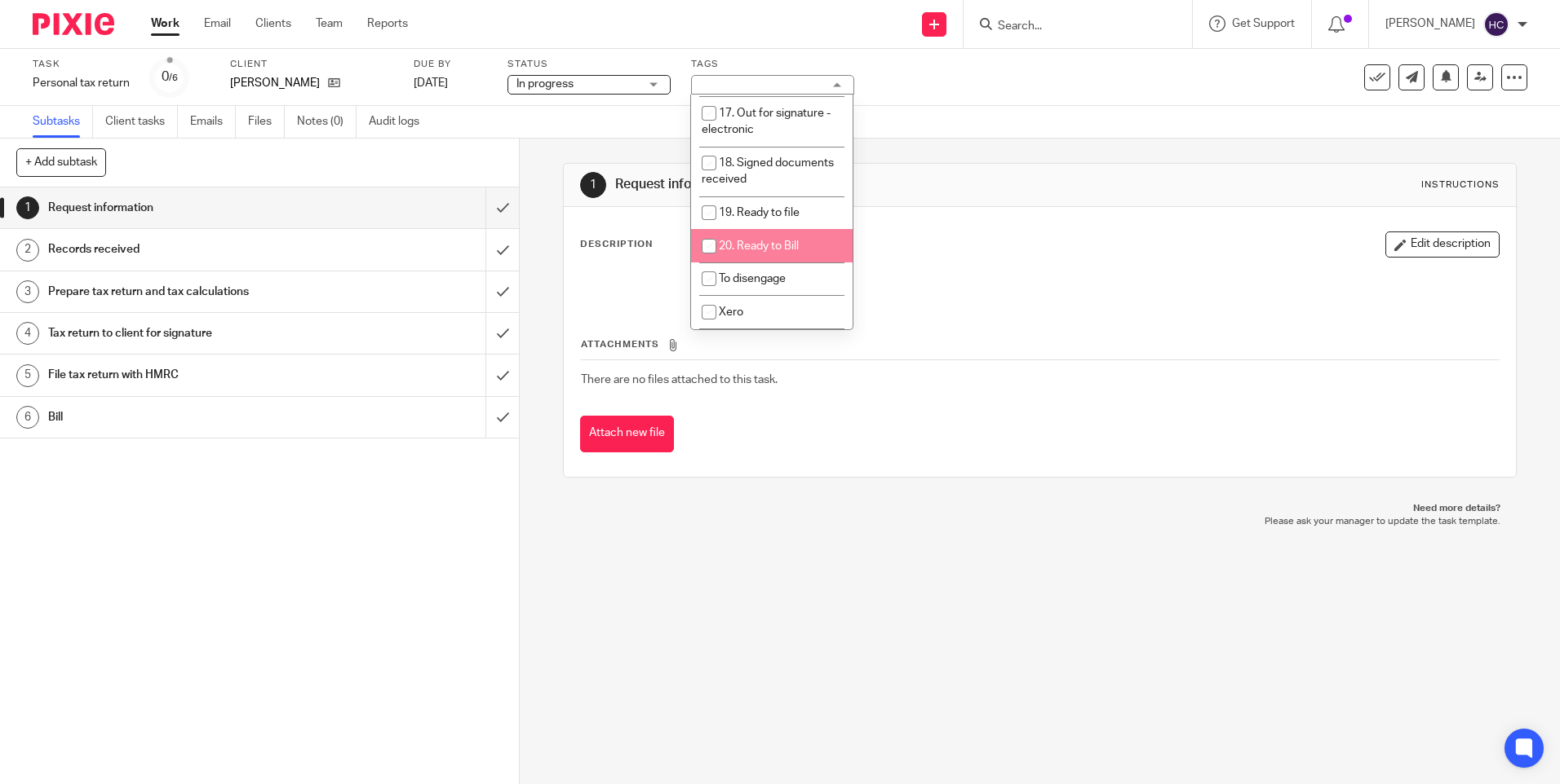
scroll to position [416, 0]
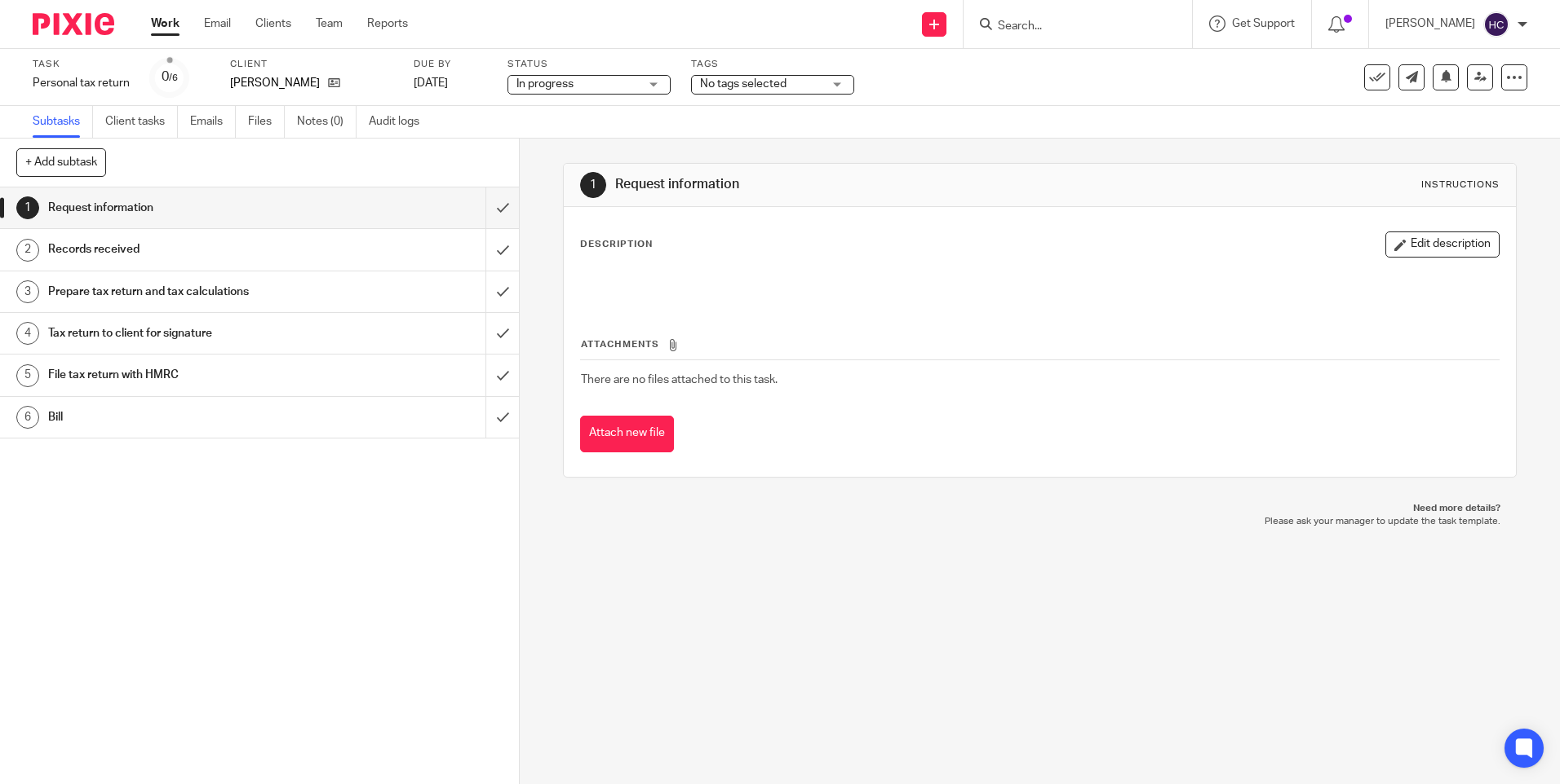
click at [842, 603] on div "1 Request information Instructions Description Edit description Attachments The…" at bounding box center [1039, 461] width 1040 height 646
click at [804, 81] on span "No tags selected" at bounding box center [761, 83] width 123 height 17
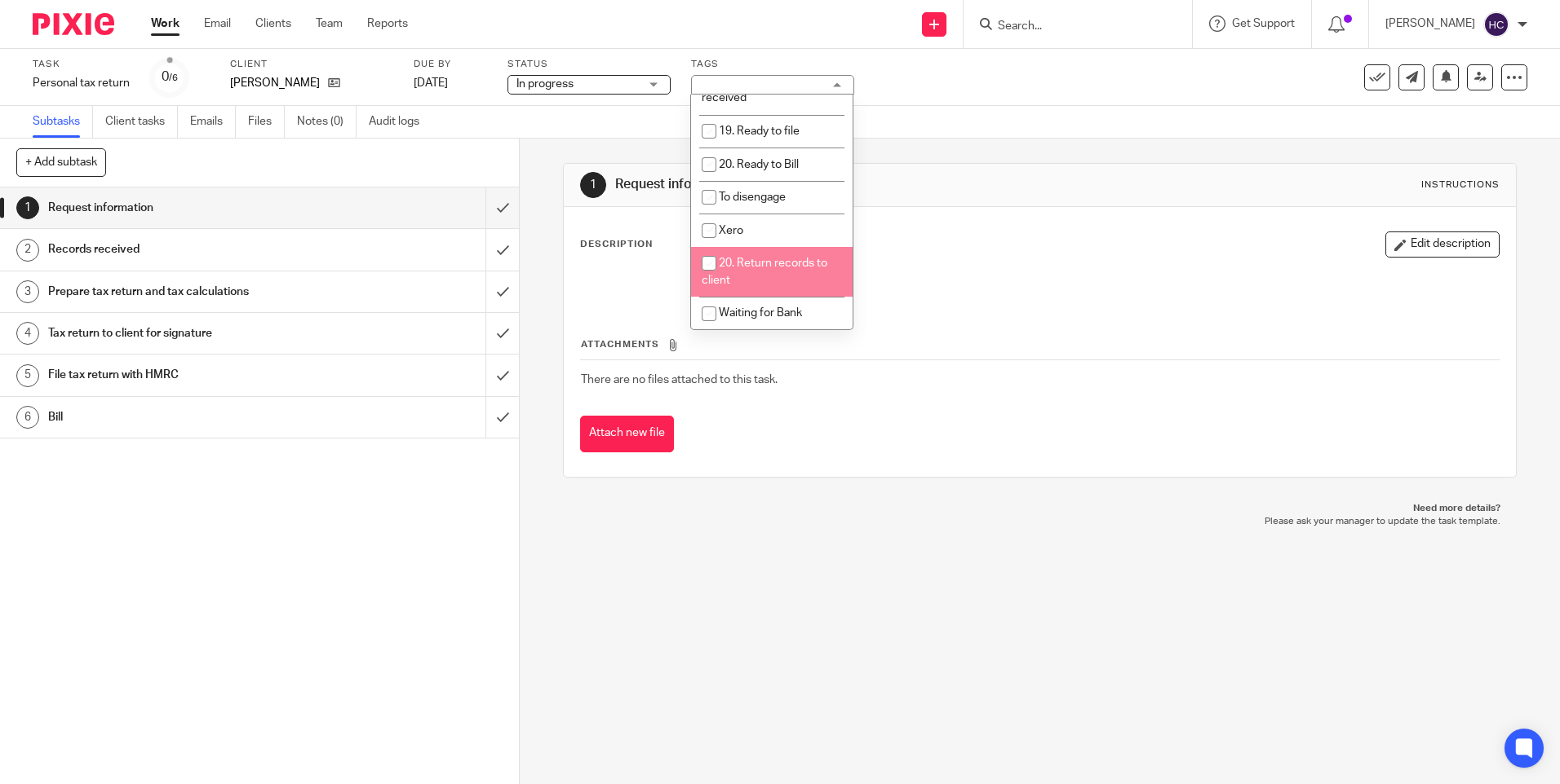
scroll to position [662, 0]
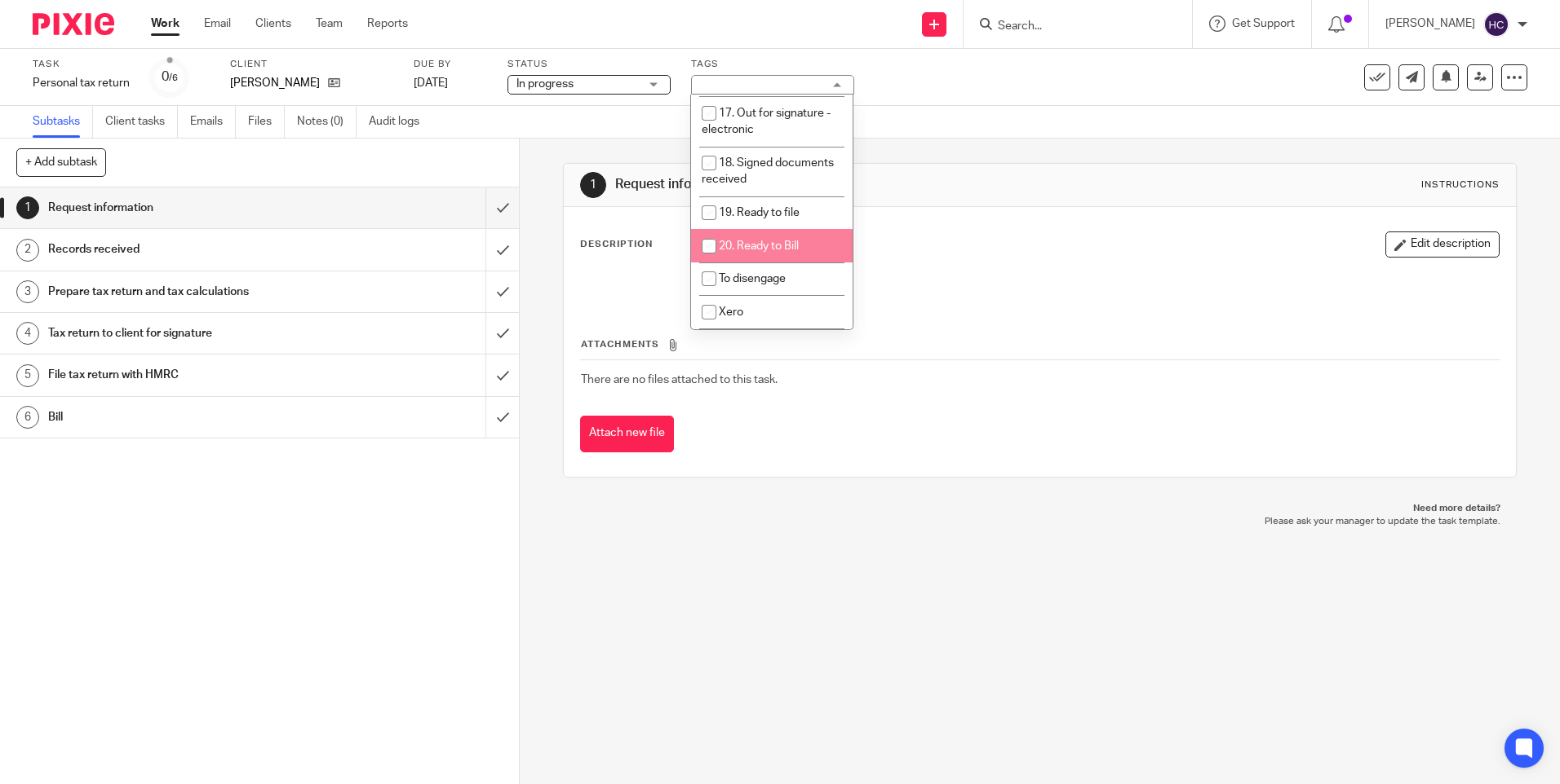
click at [798, 240] on span "20. Ready to Bill" at bounding box center [759, 246] width 80 height 12
checkbox input "true"
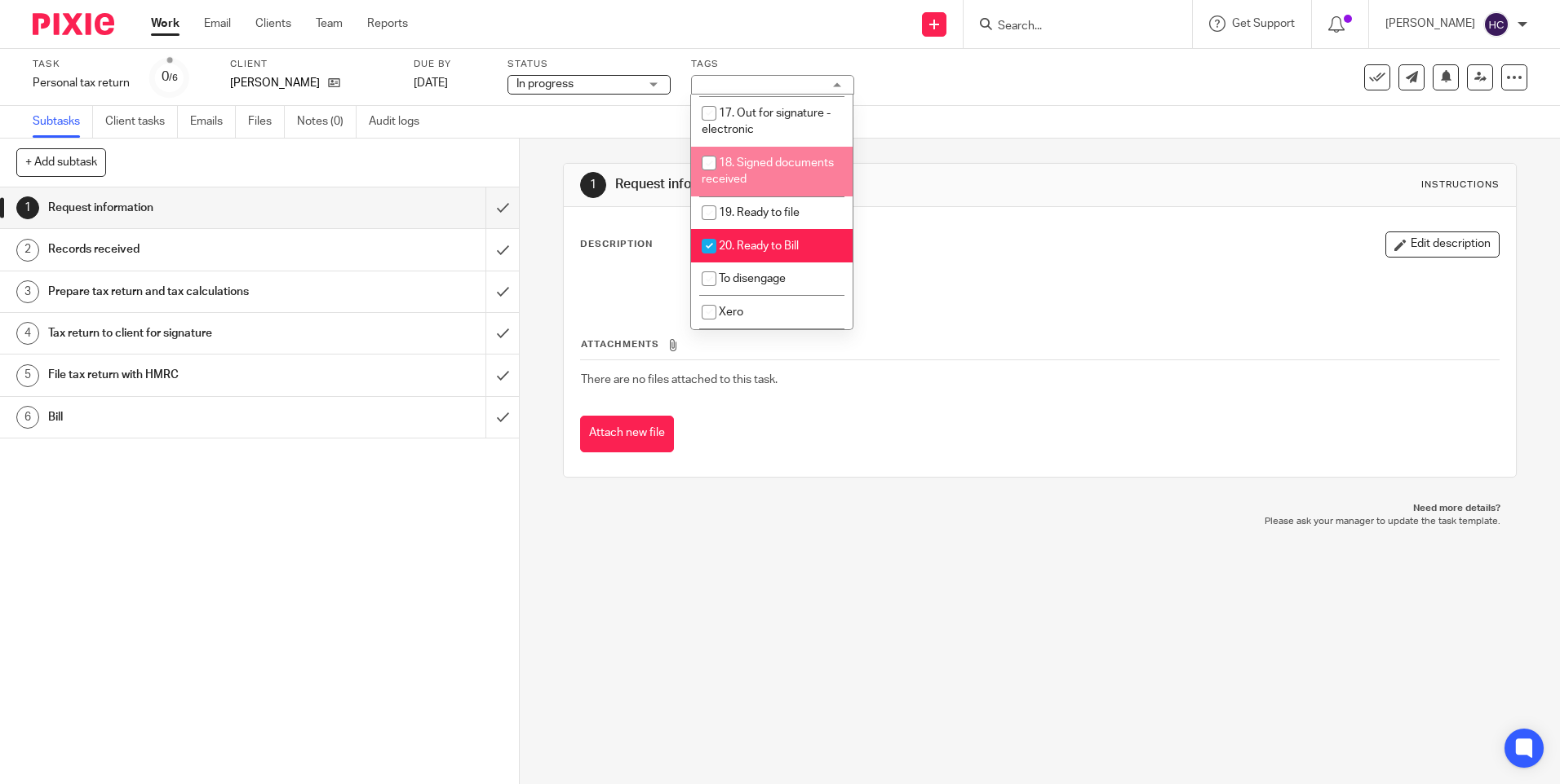
click at [921, 88] on div "Task Personal tax return Save Personal tax return 0 /6 Client Bradley, Kath Due…" at bounding box center [655, 77] width 1245 height 39
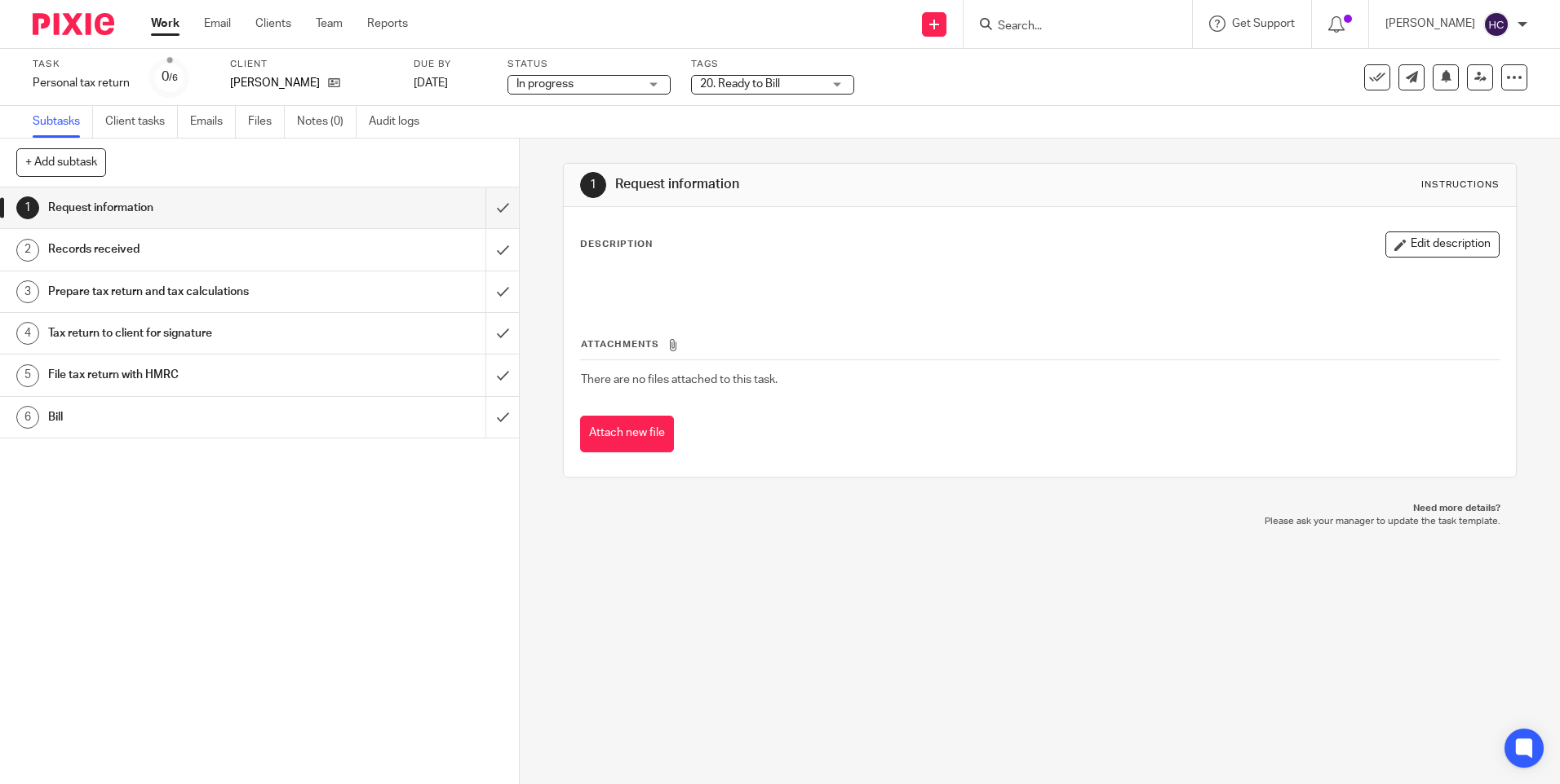
click at [652, 92] on div "In progress In progress" at bounding box center [589, 85] width 163 height 20
click at [652, 90] on div "In progress In progress" at bounding box center [589, 85] width 163 height 20
click at [732, 83] on span "20. Ready to Bill" at bounding box center [740, 84] width 80 height 12
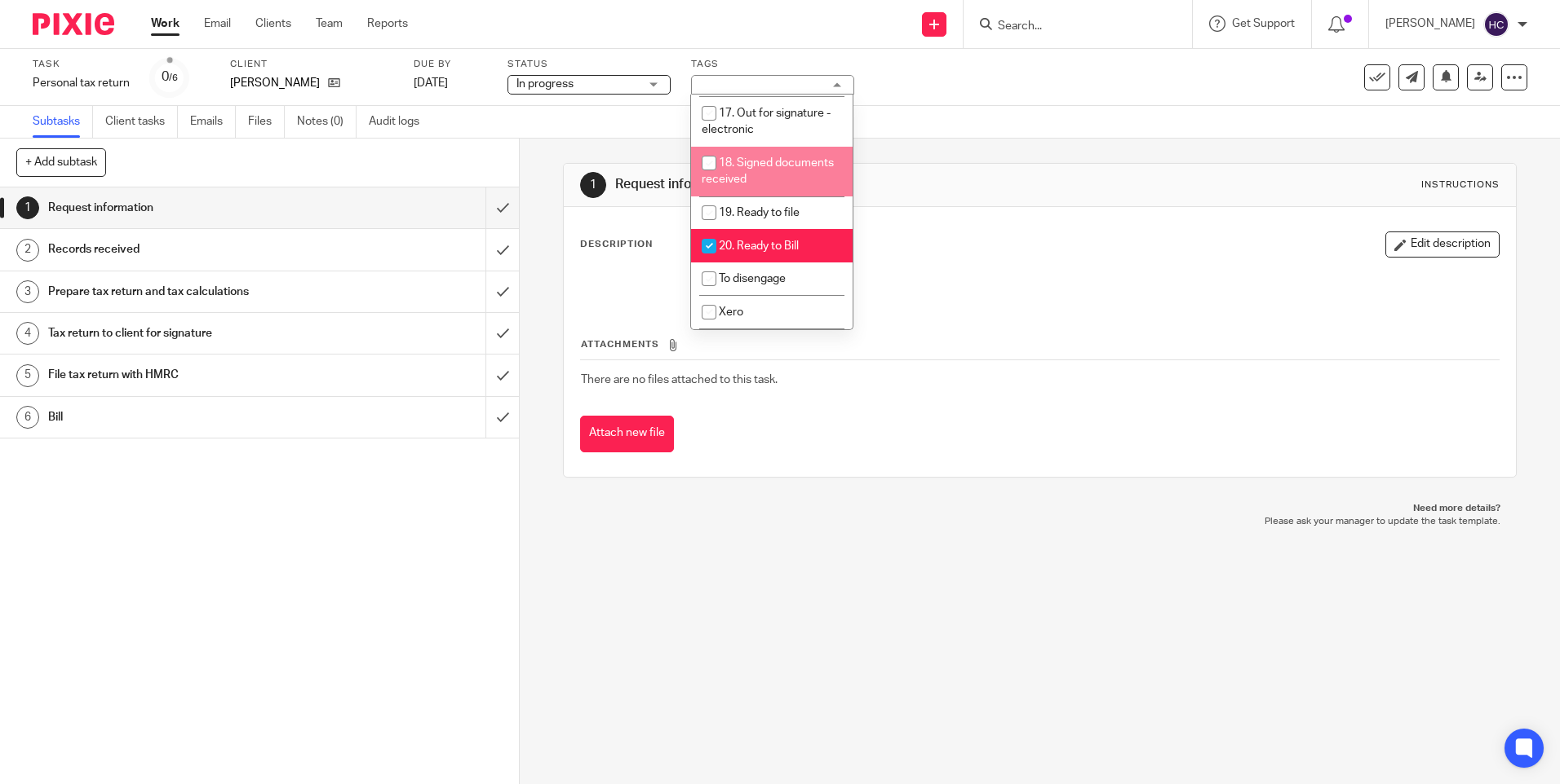
click at [783, 147] on li "18. Signed documents received" at bounding box center [772, 172] width 162 height 50
checkbox input "true"
click at [926, 108] on div "Subtasks Client tasks Emails Files Notes (0) Audit logs" at bounding box center [780, 122] width 1560 height 32
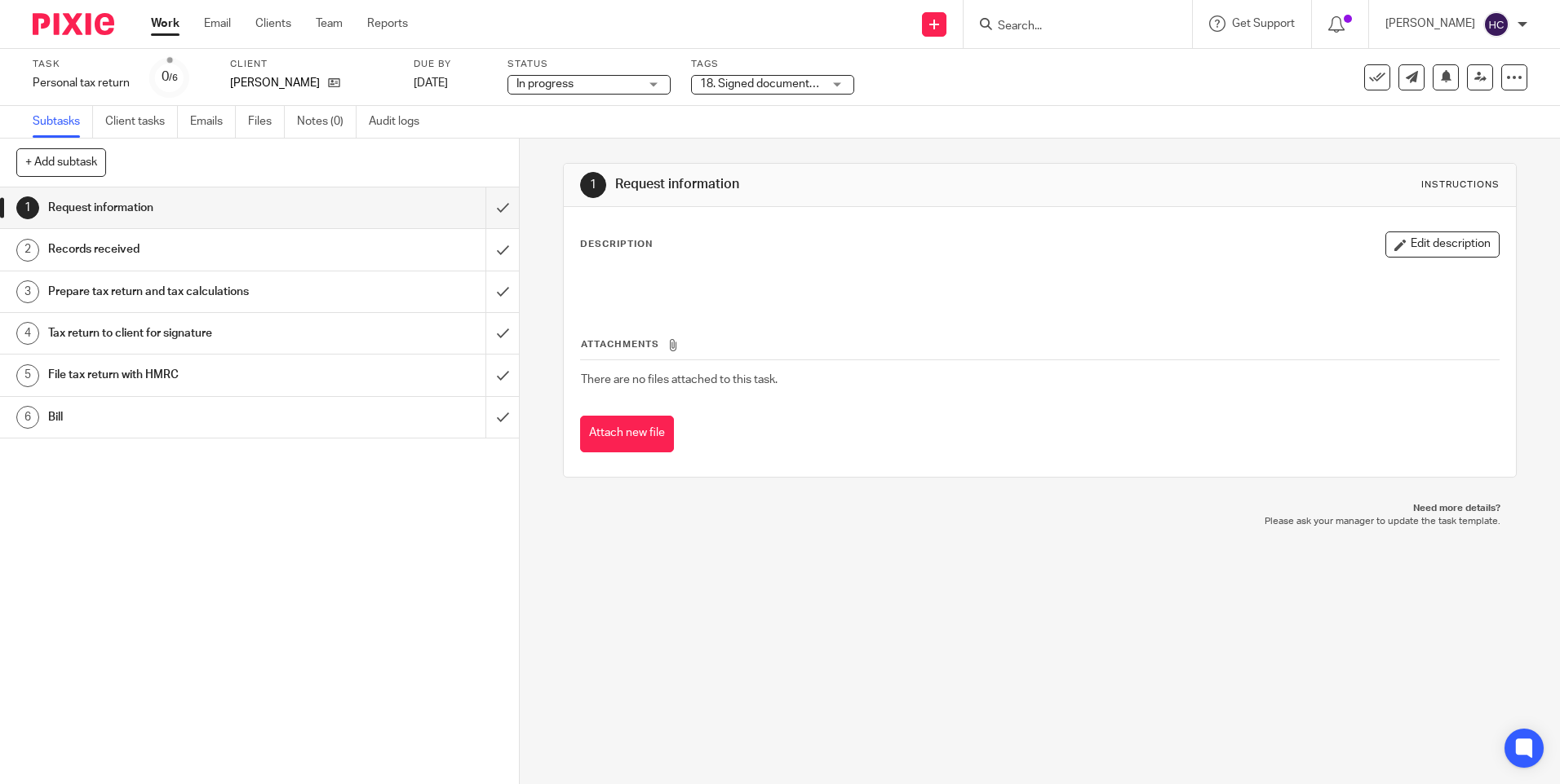
click at [774, 90] on span "18. Signed documents received + 1" at bounding box center [761, 83] width 123 height 17
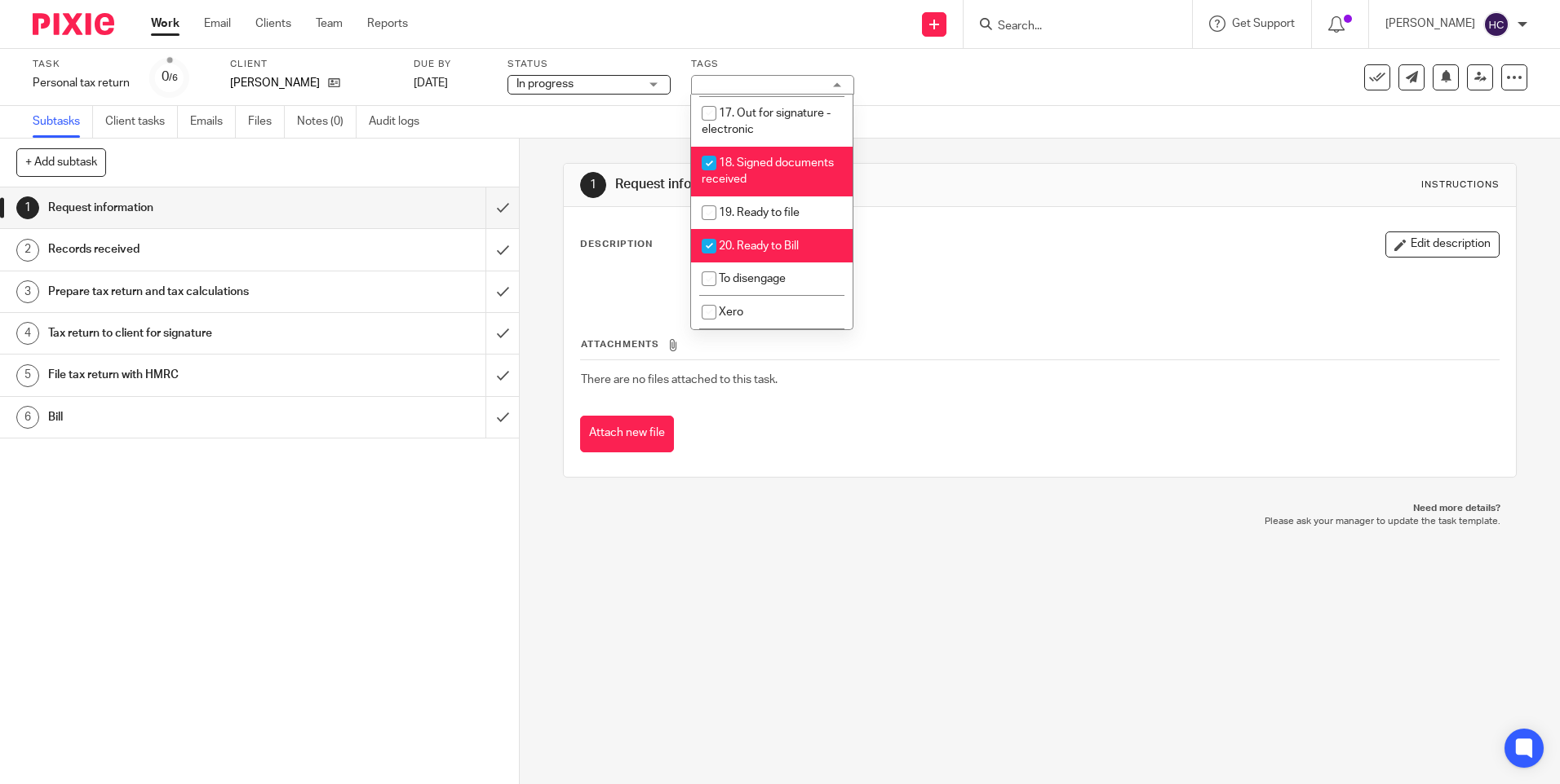
click at [757, 229] on li "20. Ready to Bill" at bounding box center [772, 246] width 162 height 33
checkbox input "false"
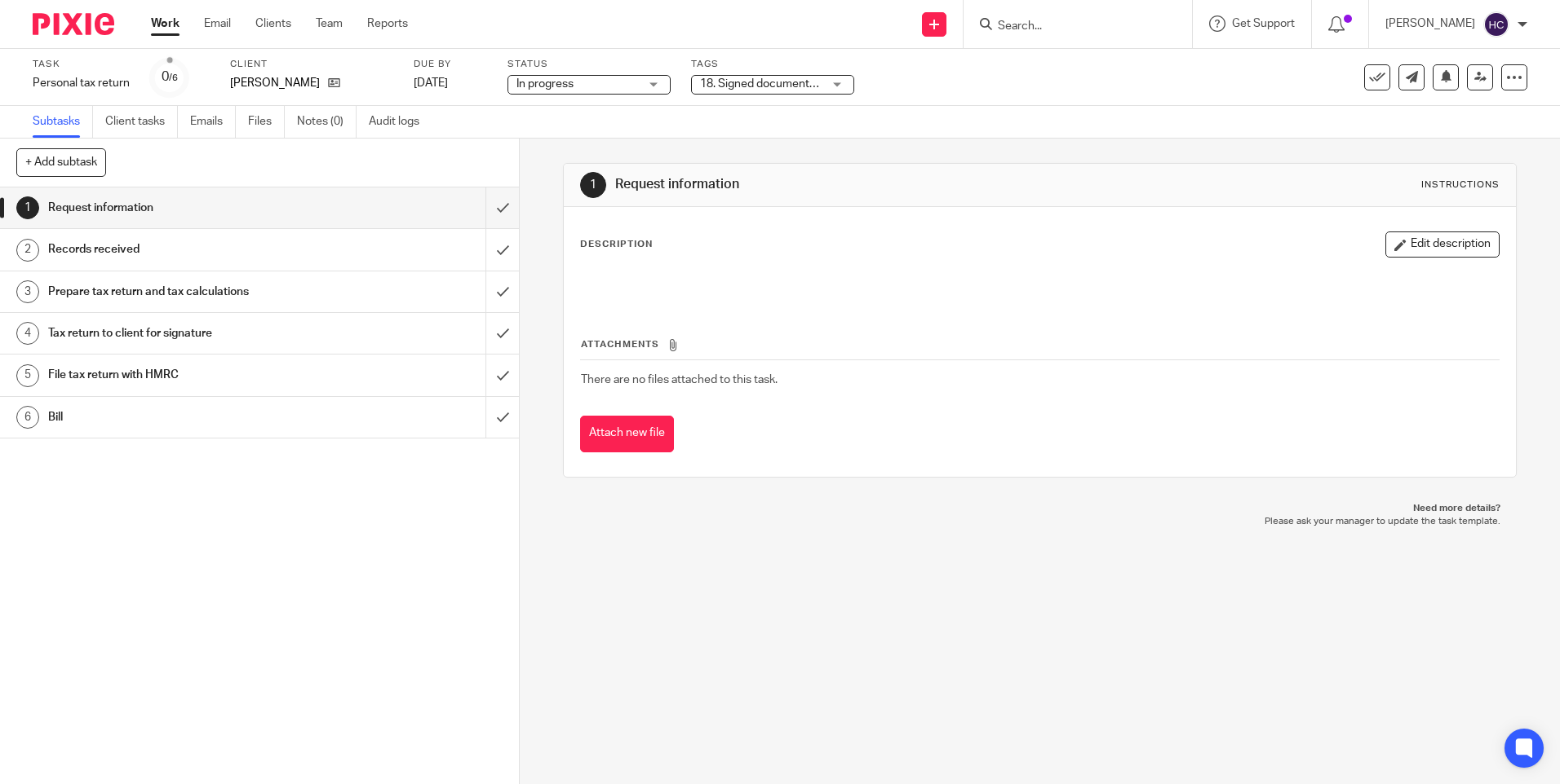
click at [939, 114] on div "Subtasks Client tasks Emails Files Notes (0) Audit logs" at bounding box center [780, 122] width 1560 height 32
click at [172, 31] on link "Work" at bounding box center [165, 24] width 28 height 17
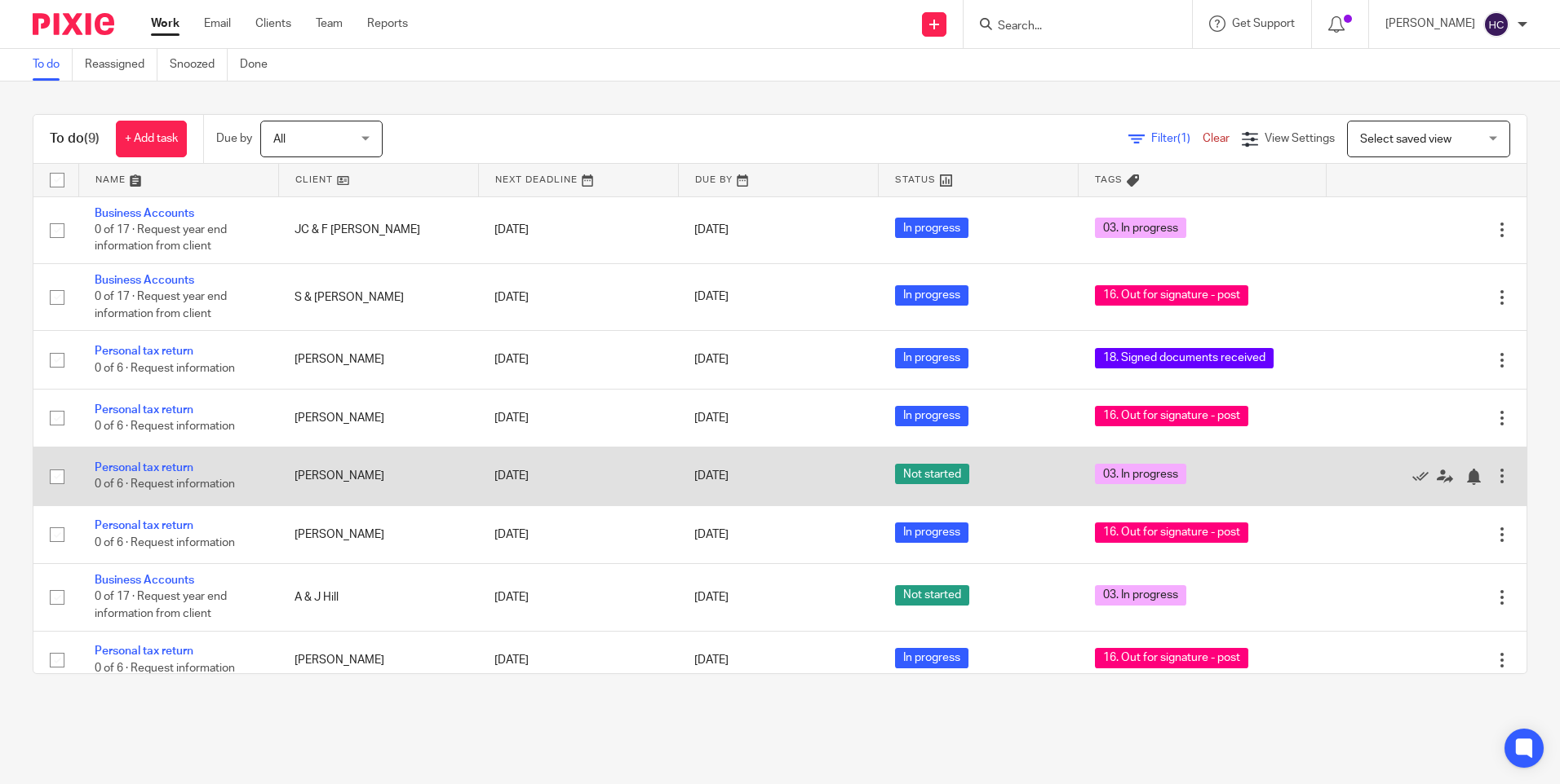
scroll to position [74, 0]
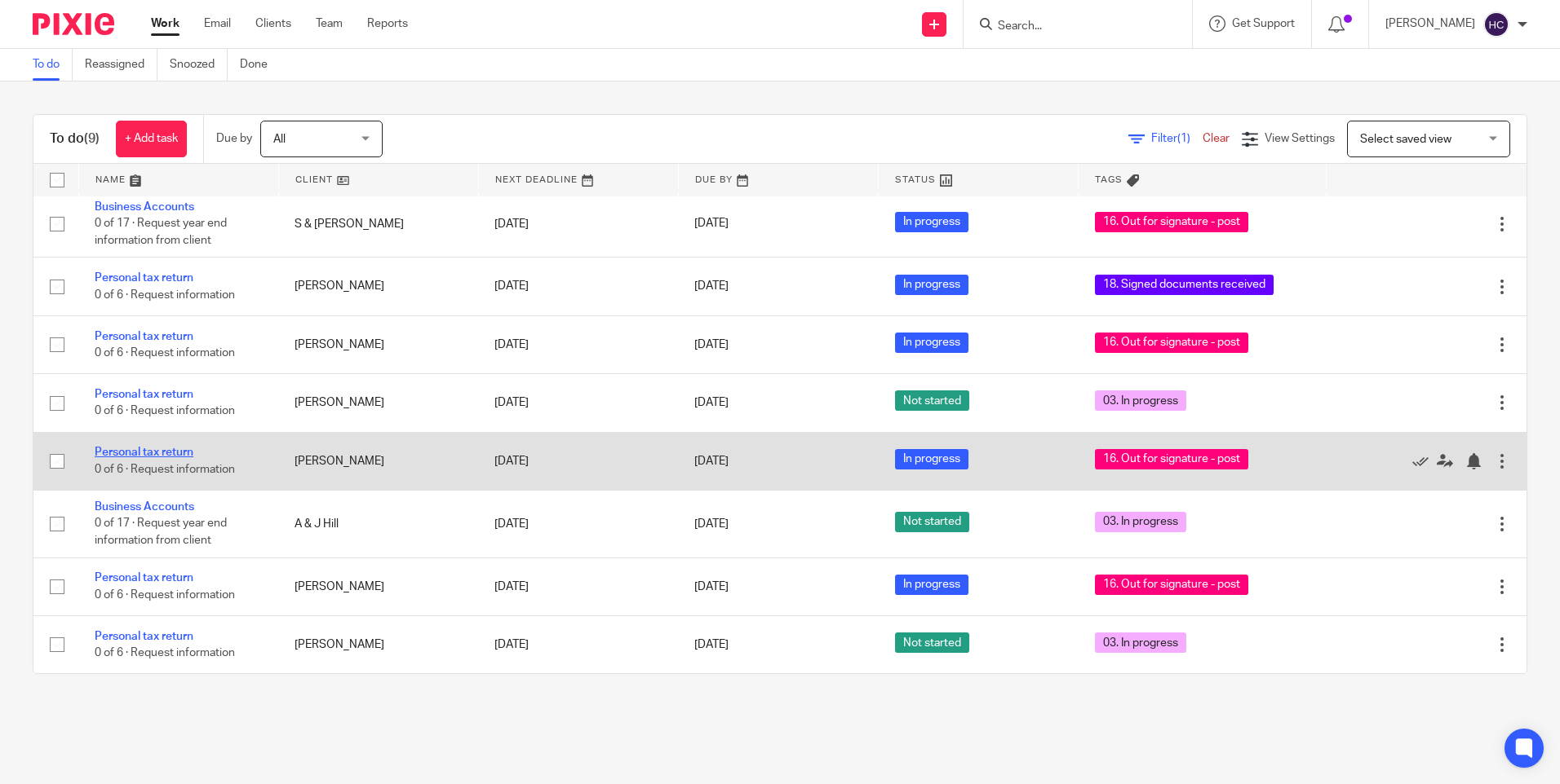
click at [151, 457] on link "Personal tax return" at bounding box center [144, 453] width 99 height 12
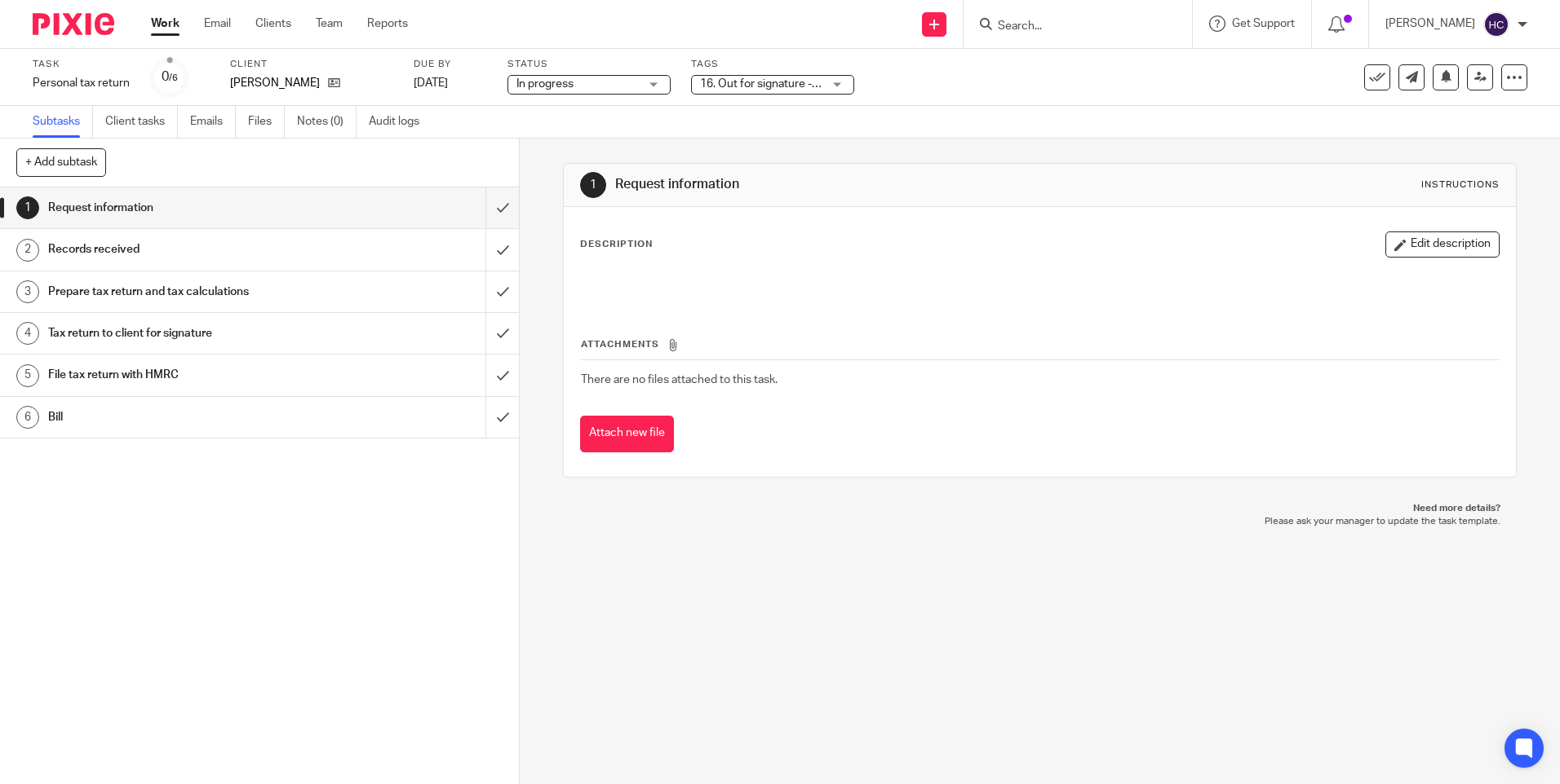
click at [777, 90] on span "16. Out for signature - post" at bounding box center [761, 83] width 123 height 17
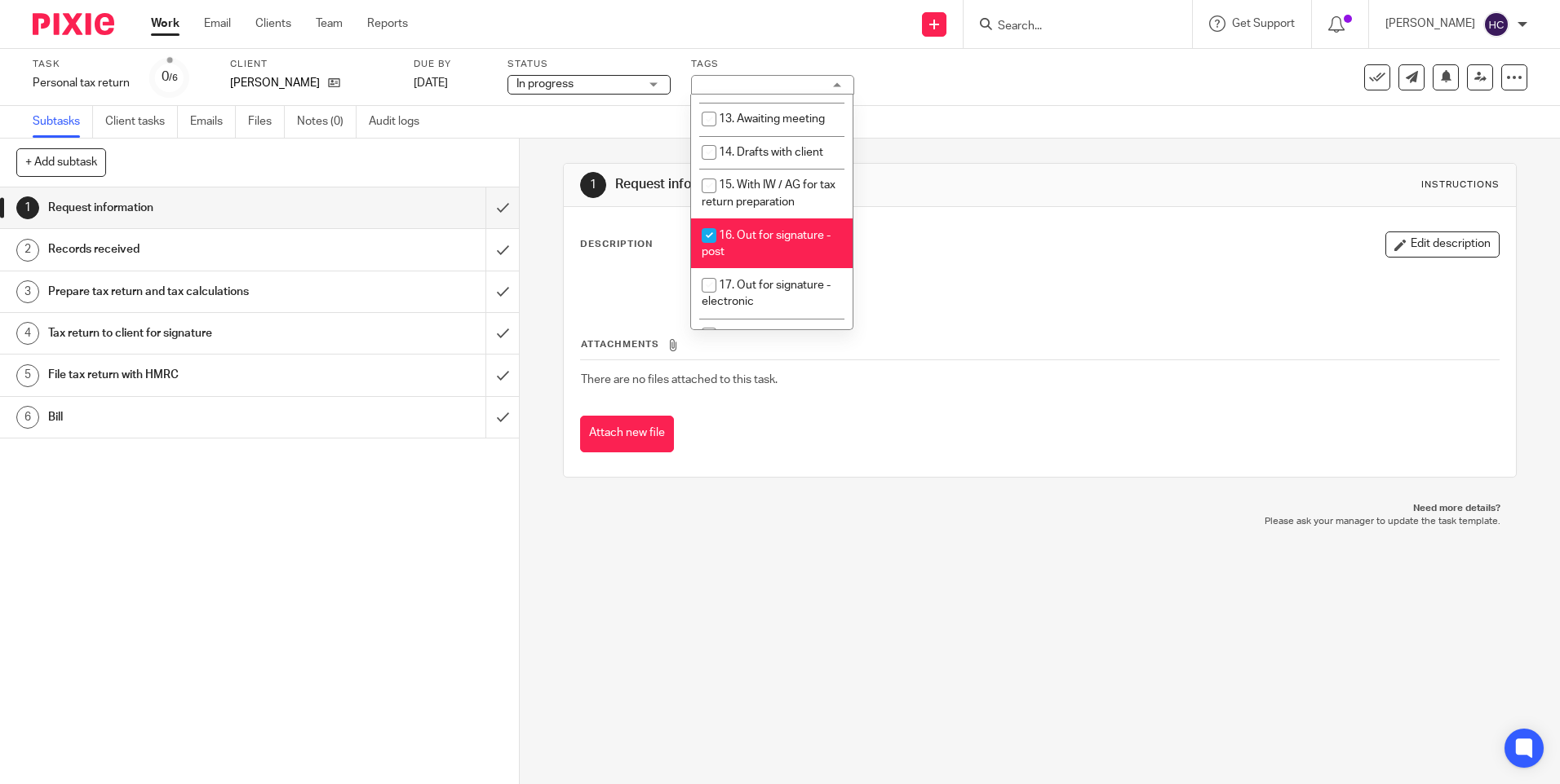
scroll to position [570, 0]
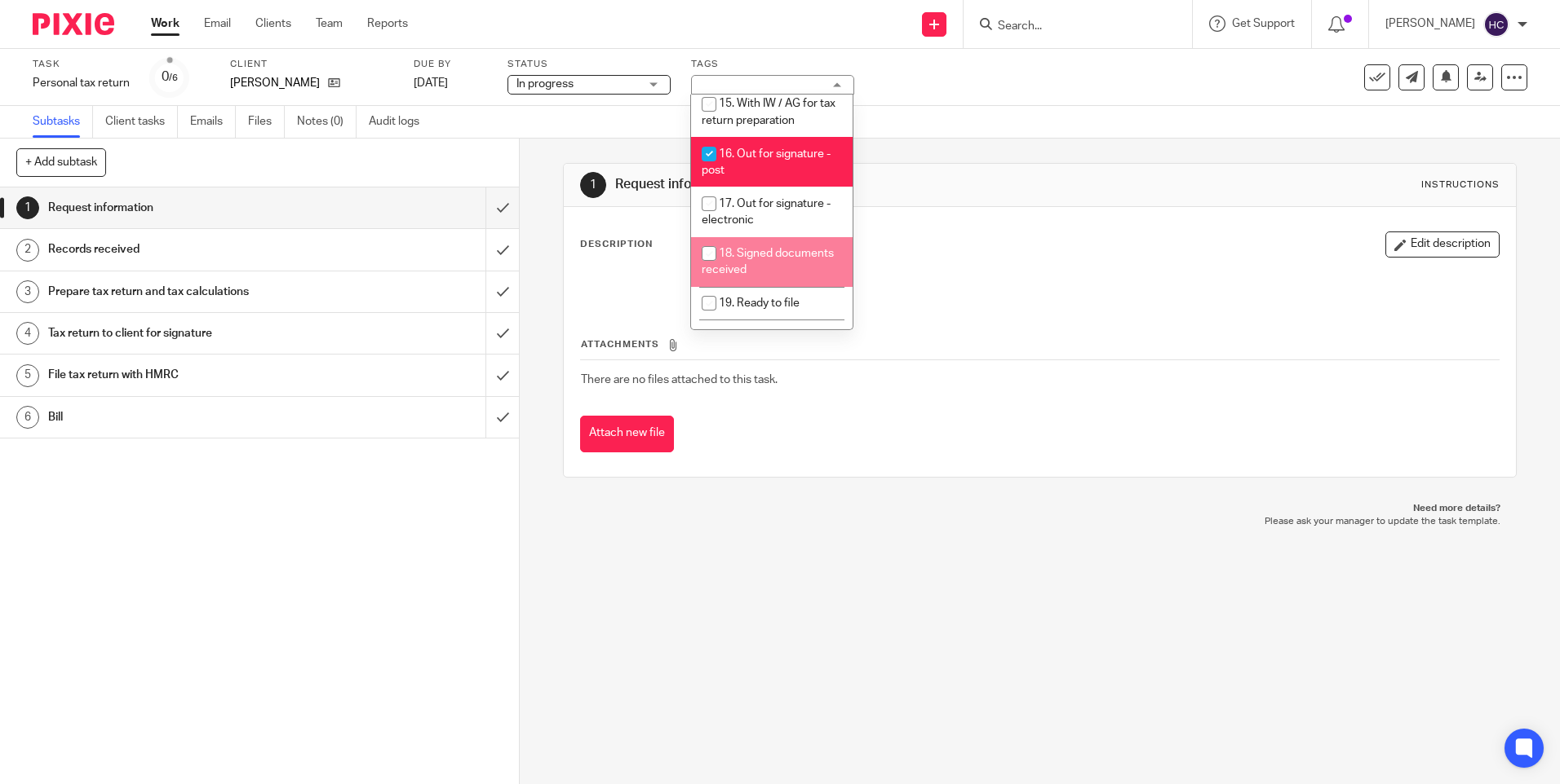
click at [785, 248] on span "18. Signed documents received" at bounding box center [768, 262] width 132 height 28
checkbox input "true"
click at [740, 148] on span "16. Out for signature - post" at bounding box center [766, 162] width 128 height 28
checkbox input "false"
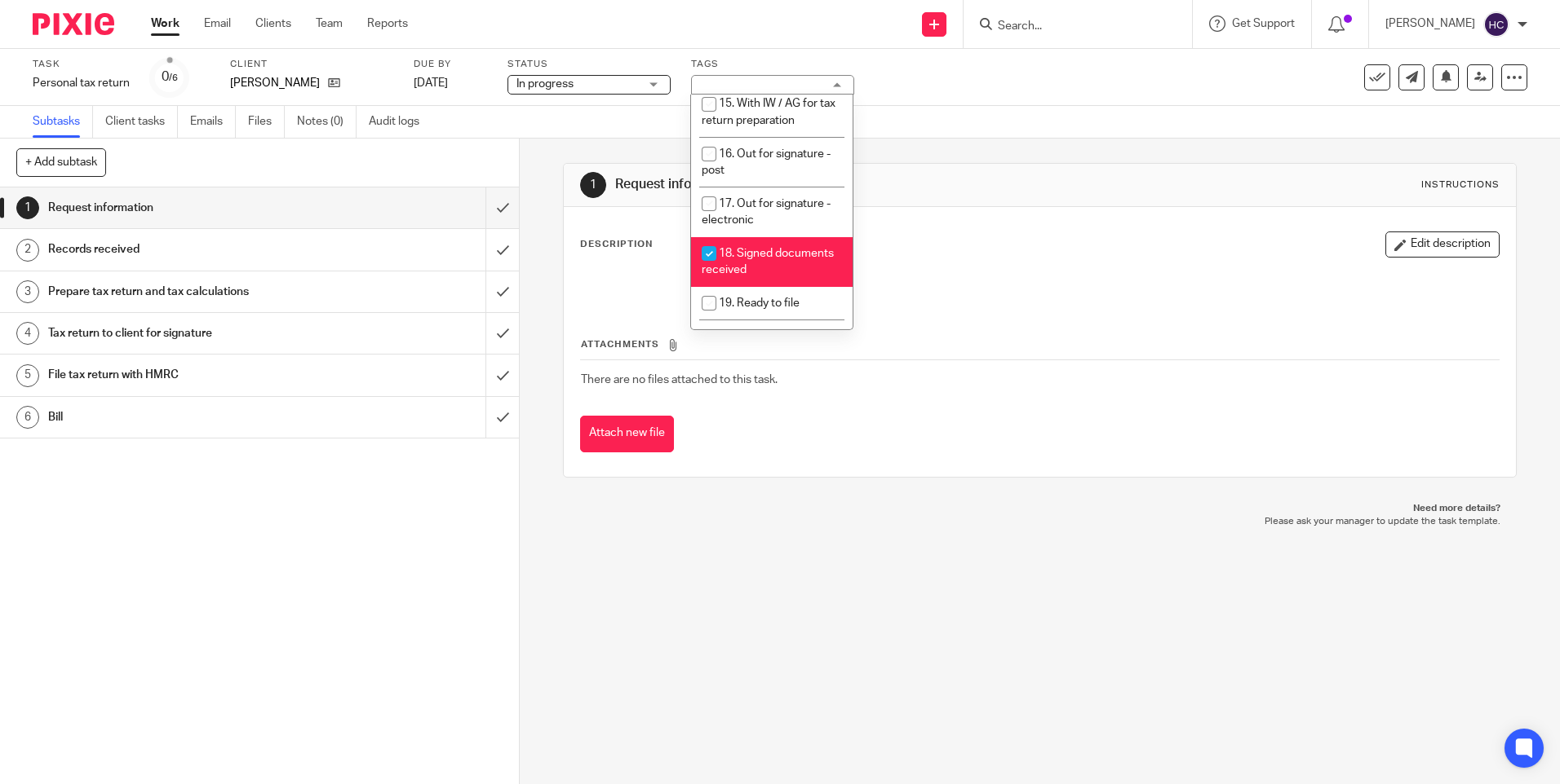
click at [646, 122] on div "Subtasks Client tasks Emails Files Notes (0) Audit logs" at bounding box center [780, 122] width 1560 height 32
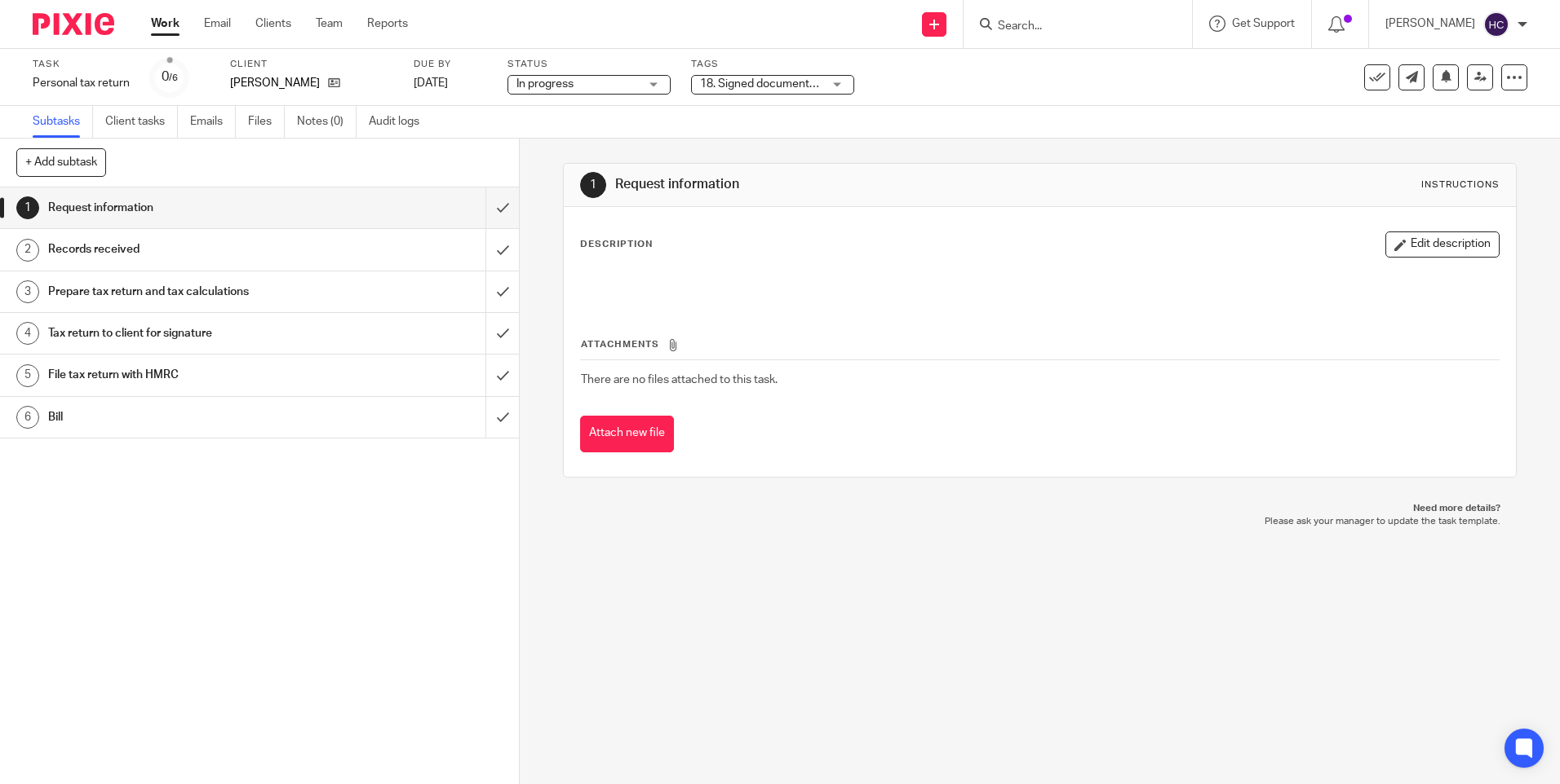
click at [185, 32] on div "Work Email Clients Team Reports Work Email Clients Team Reports Settings" at bounding box center [283, 24] width 298 height 48
click at [173, 31] on link "Work" at bounding box center [165, 24] width 28 height 17
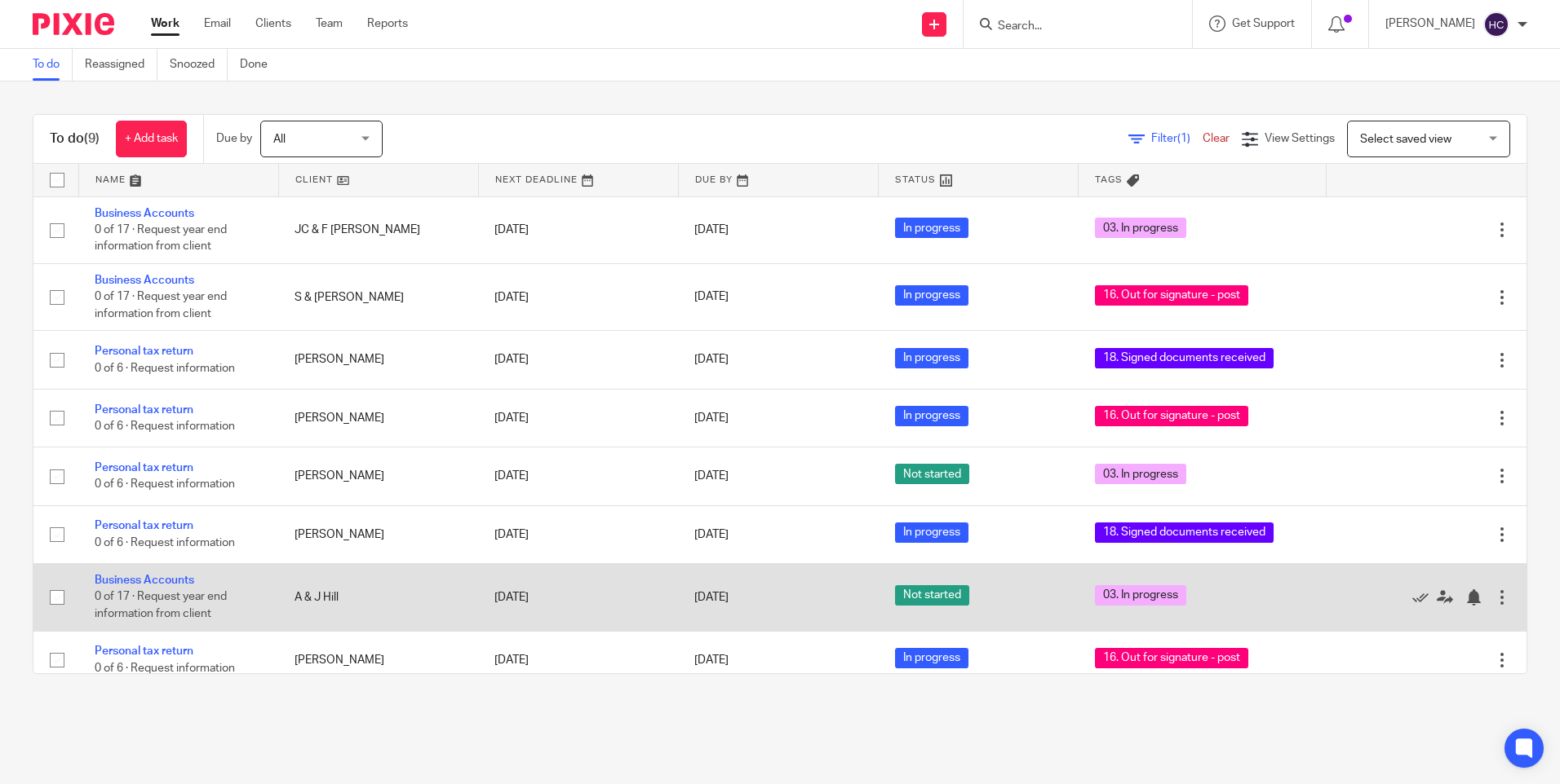
scroll to position [74, 0]
